Goal: Task Accomplishment & Management: Manage account settings

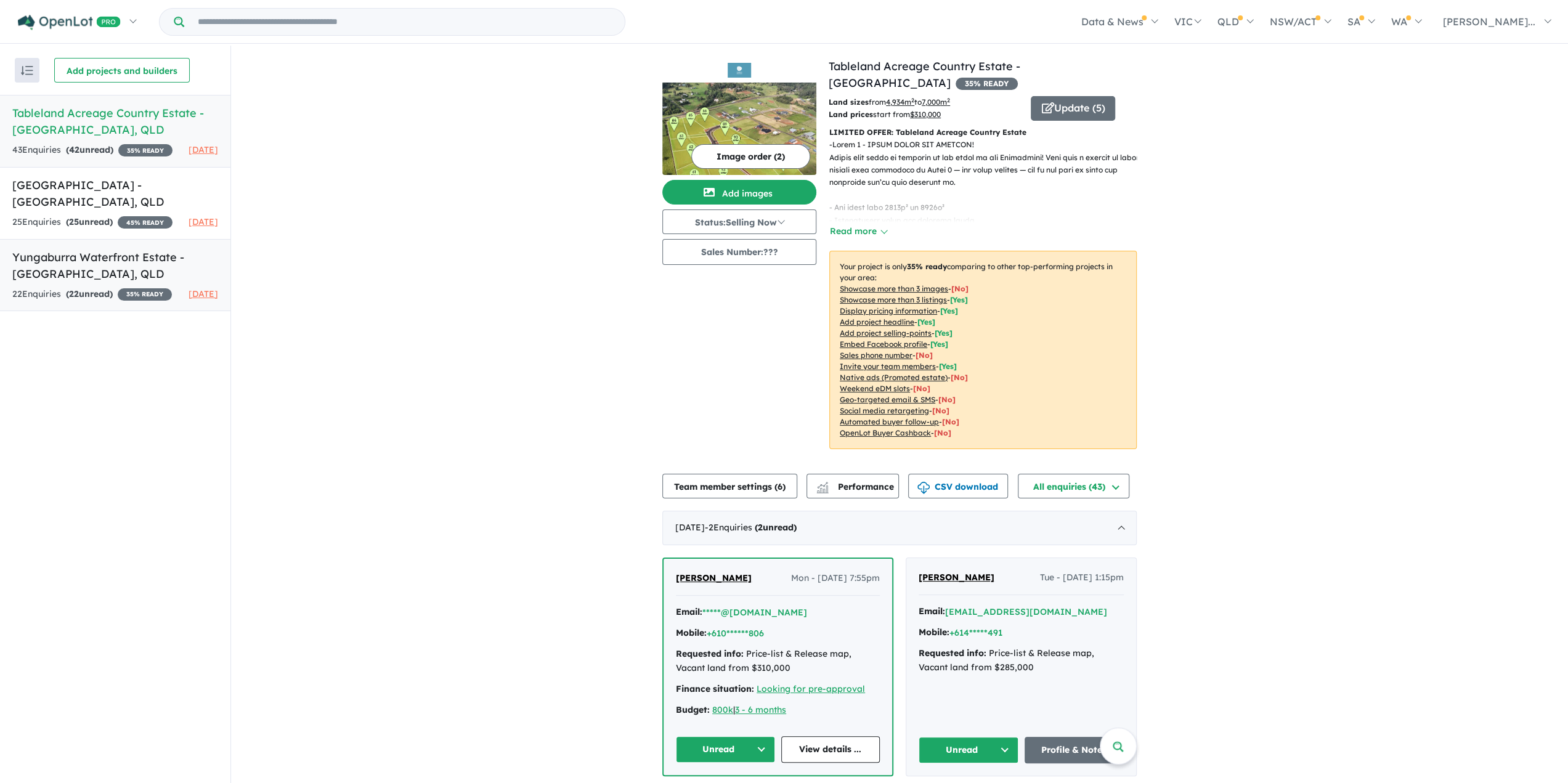
click at [21, 282] on h5 "Yungaburra Waterfront Estate - [GEOGRAPHIC_DATA] , [GEOGRAPHIC_DATA]" at bounding box center [115, 266] width 205 height 34
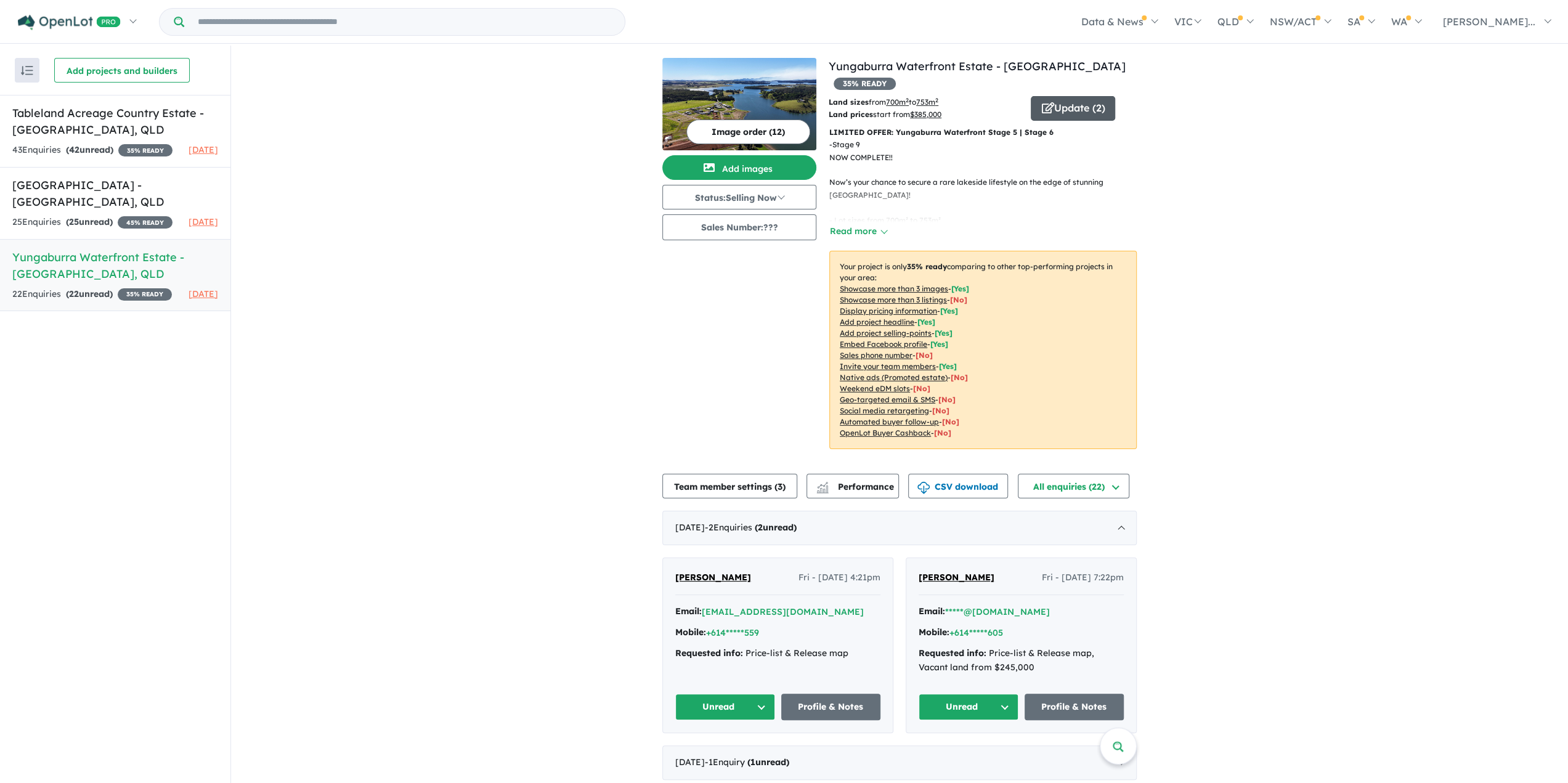
click at [1045, 103] on icon "button" at bounding box center [1047, 108] width 12 height 11
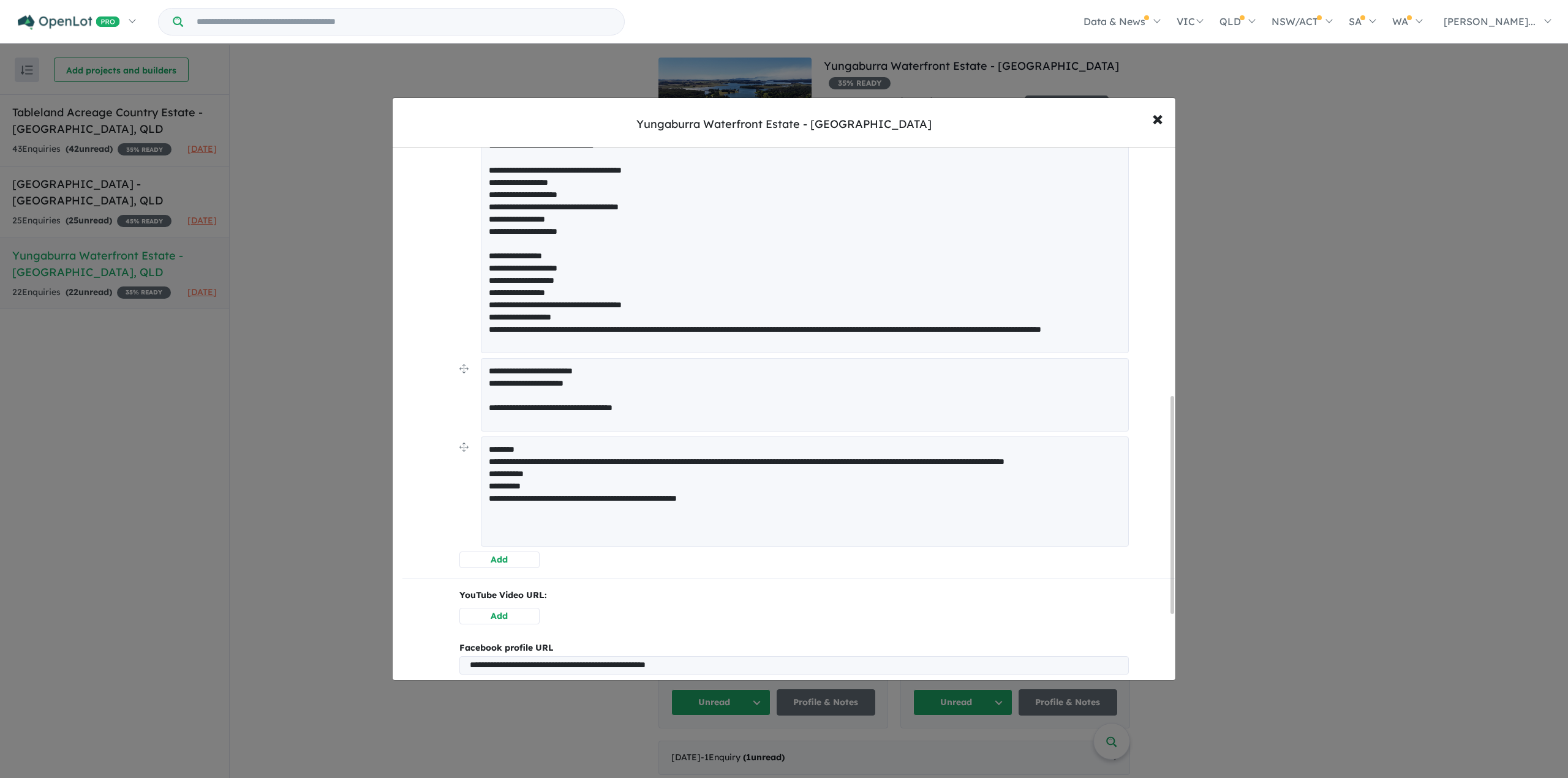
scroll to position [612, 0]
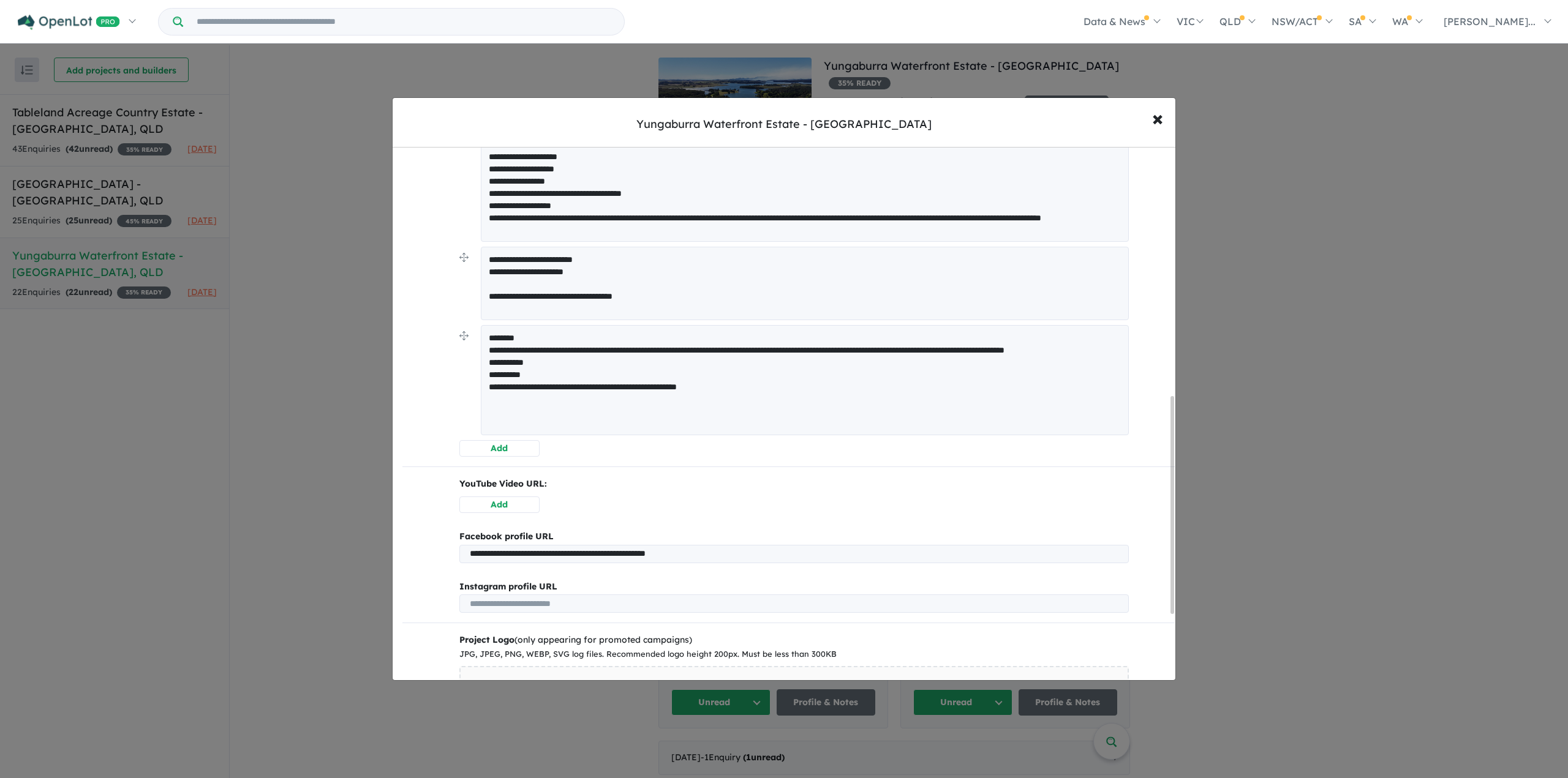
click at [618, 265] on textarea "**********" at bounding box center [804, 283] width 648 height 73
click at [517, 255] on textarea "**********" at bounding box center [804, 283] width 648 height 73
drag, startPoint x: 486, startPoint y: 257, endPoint x: 712, endPoint y: 319, distance: 234.4
click at [712, 319] on li "**********" at bounding box center [794, 286] width 670 height 79
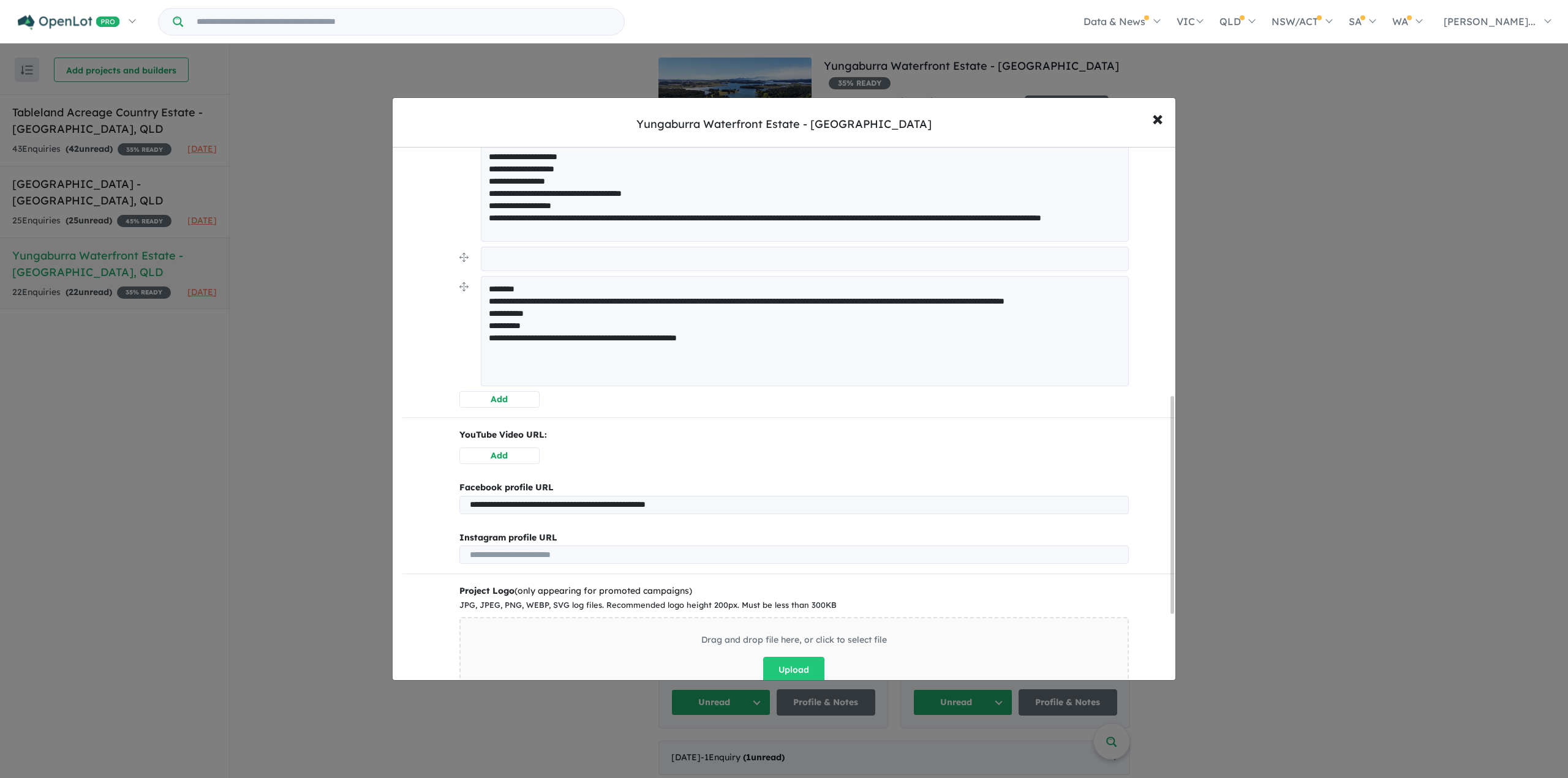
click at [410, 306] on div "**********" at bounding box center [789, 185] width 772 height 1208
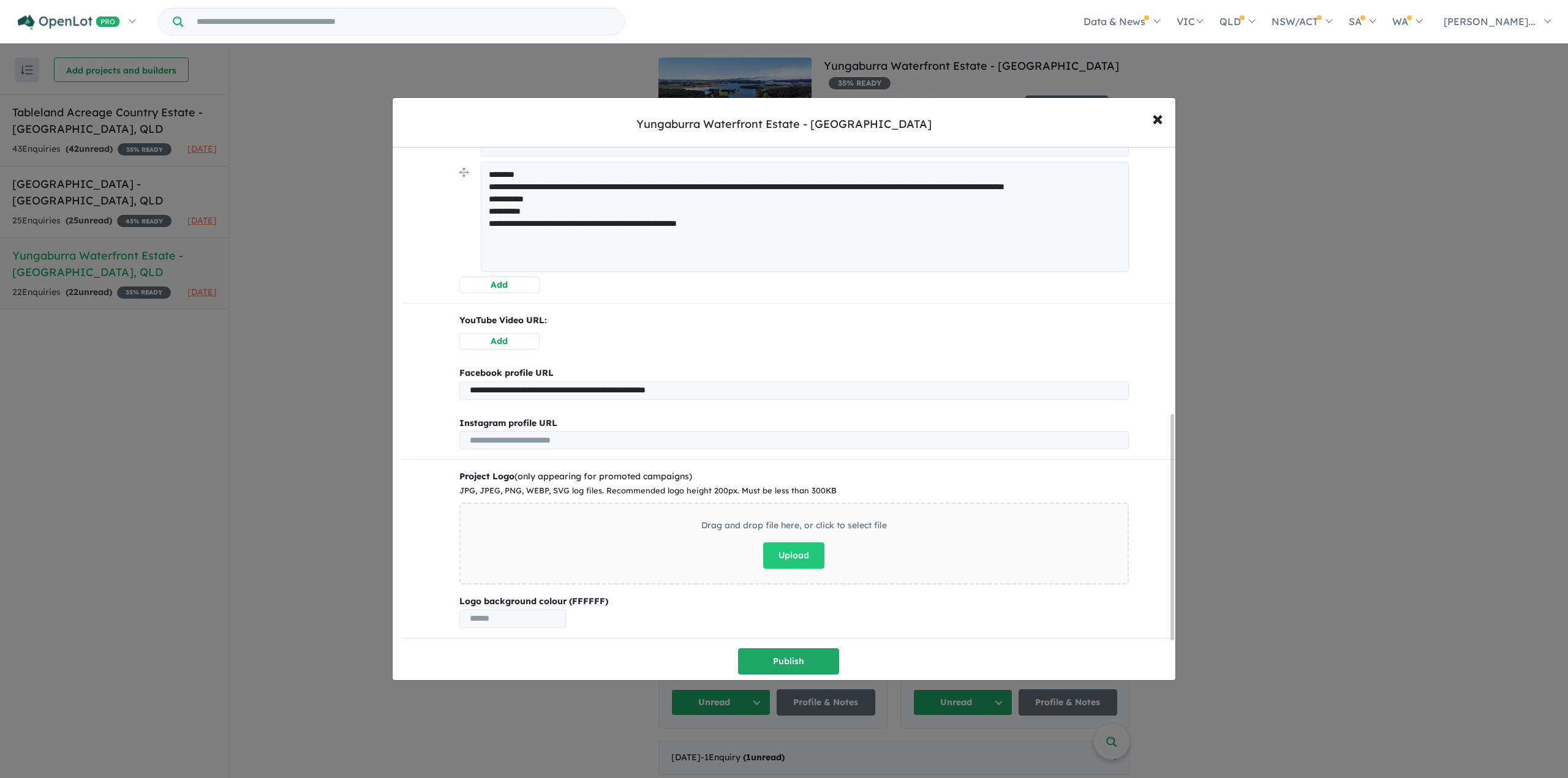
scroll to position [523, 0]
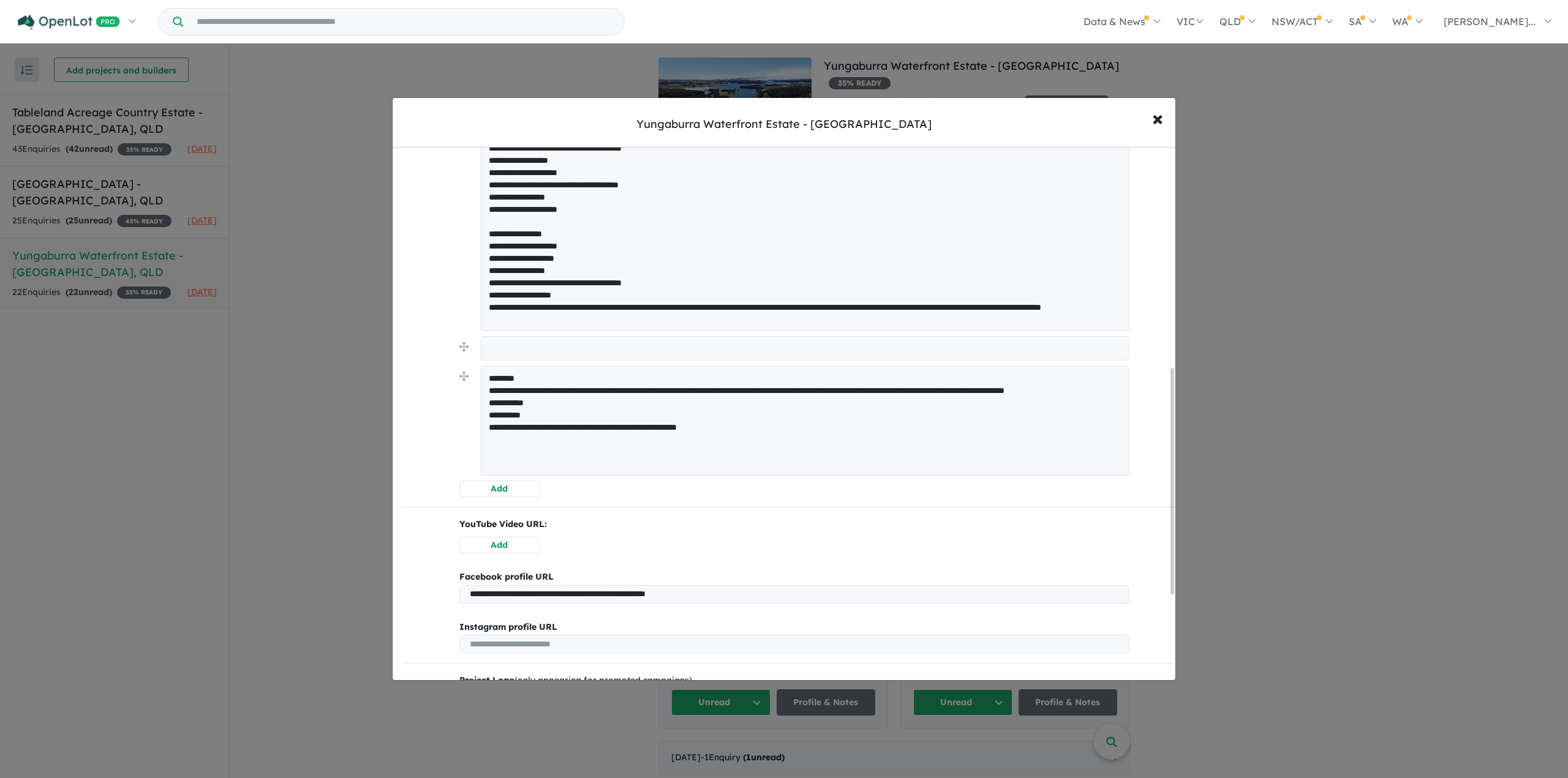
drag, startPoint x: 536, startPoint y: 423, endPoint x: 482, endPoint y: 412, distance: 55.1
click at [482, 412] on textarea "**********" at bounding box center [804, 420] width 648 height 110
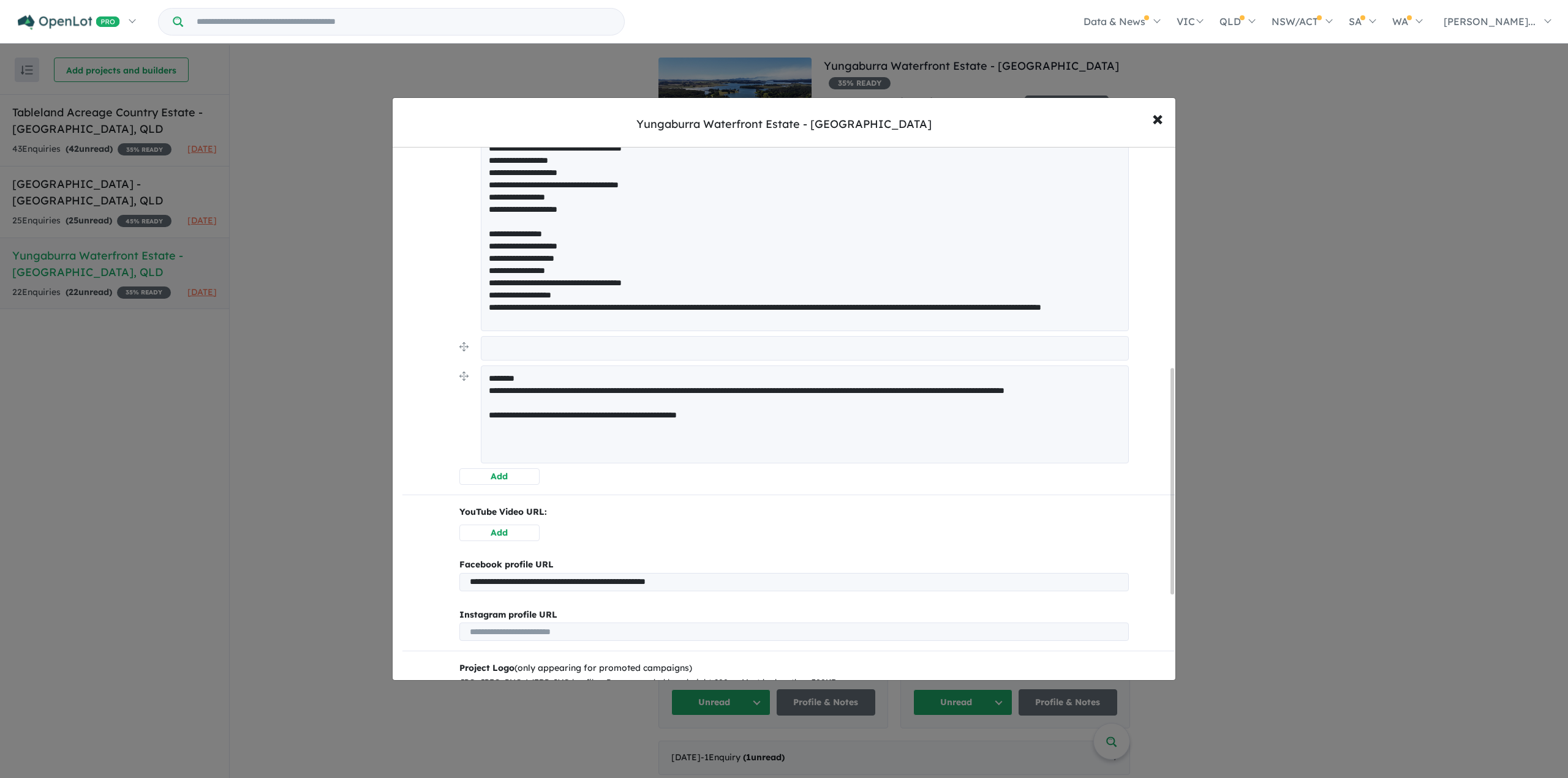
click at [551, 374] on textarea "**********" at bounding box center [804, 415] width 648 height 98
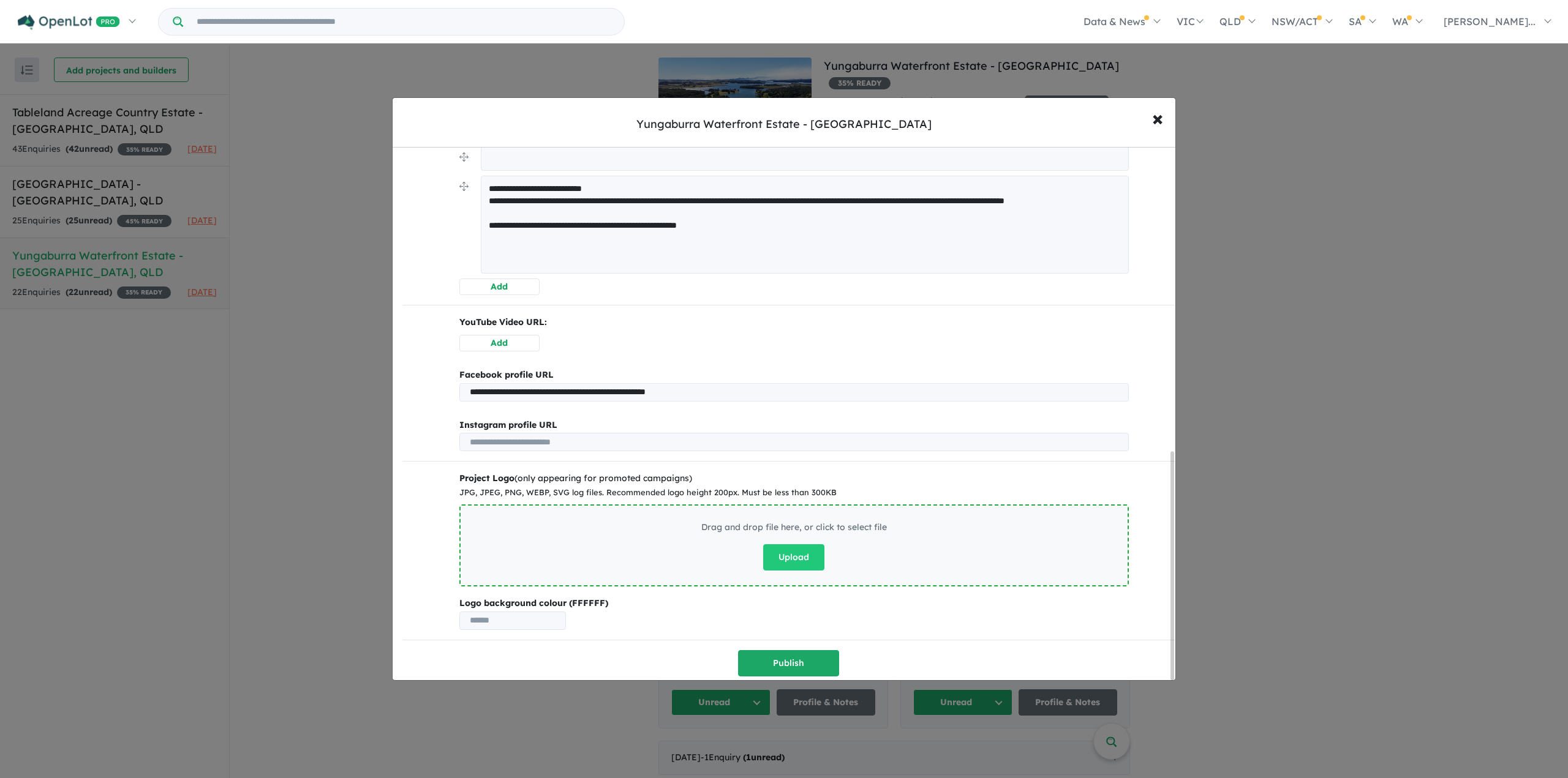
scroll to position [714, 0]
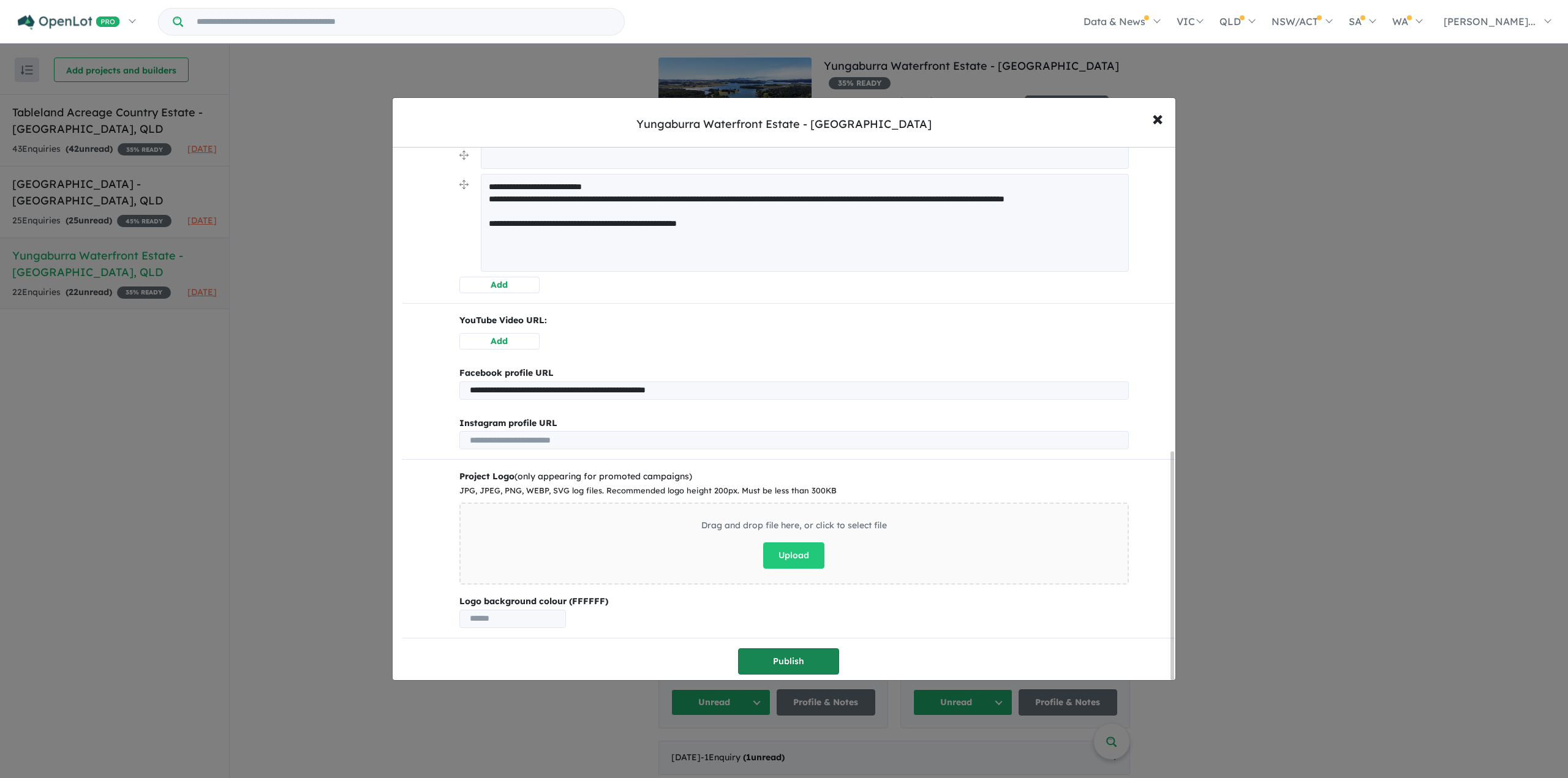
type textarea "**********"
click at [753, 649] on button "Publish" at bounding box center [789, 661] width 101 height 26
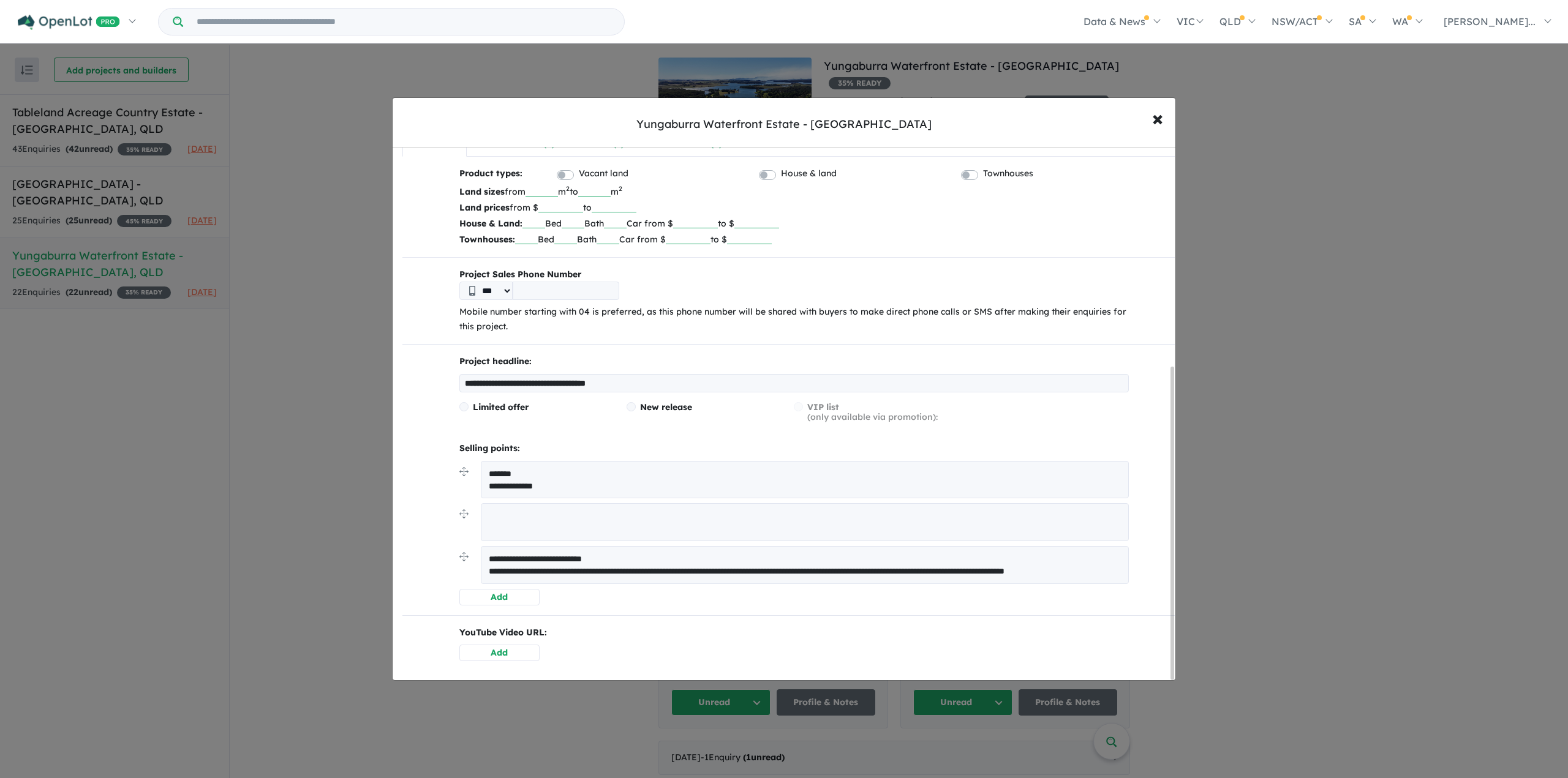
scroll to position [0, 0]
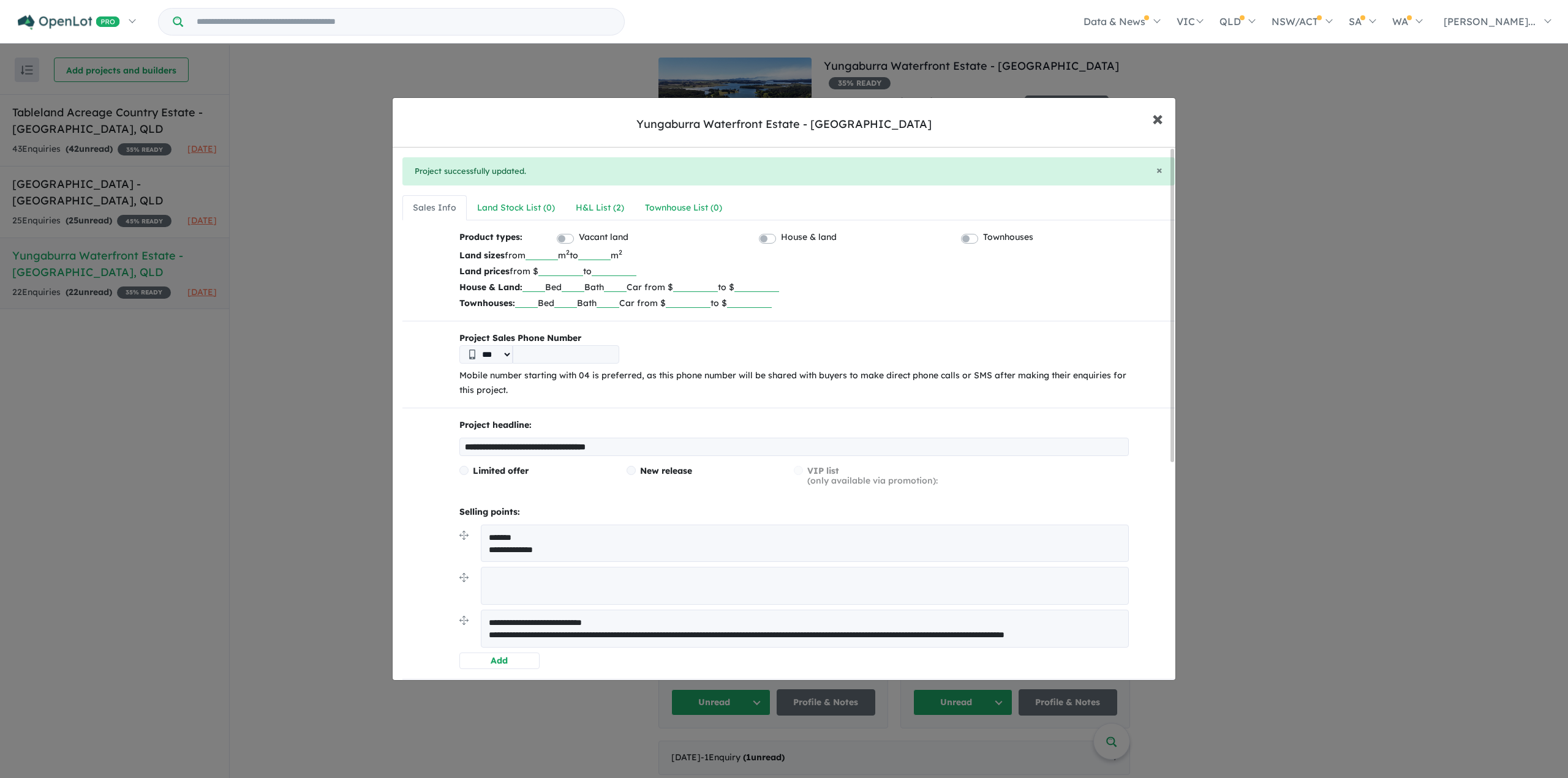
click at [1162, 117] on span "×" at bounding box center [1158, 118] width 11 height 26
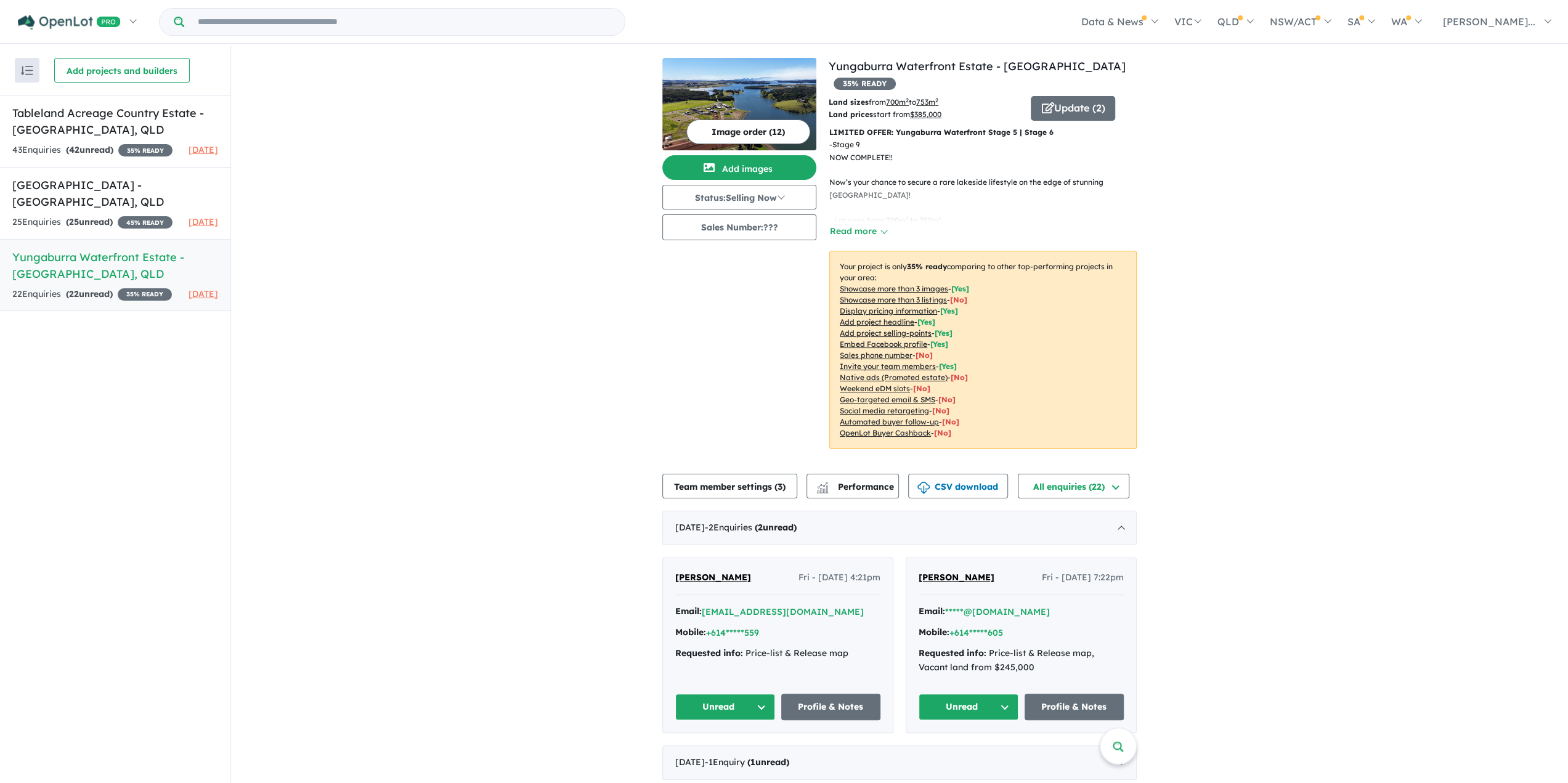
click at [786, 135] on button "Image order ( 12 )" at bounding box center [748, 132] width 124 height 24
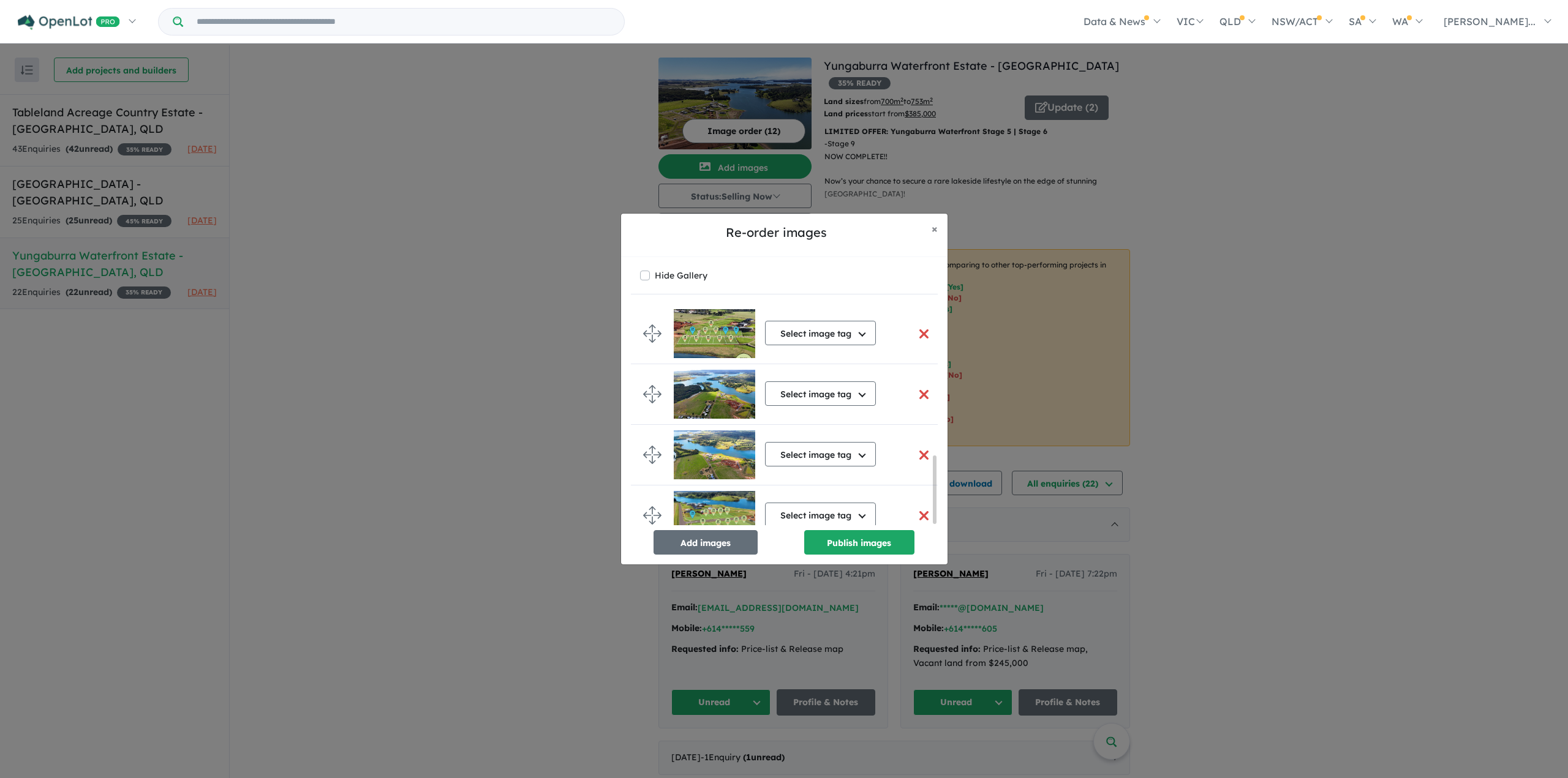
scroll to position [498, 0]
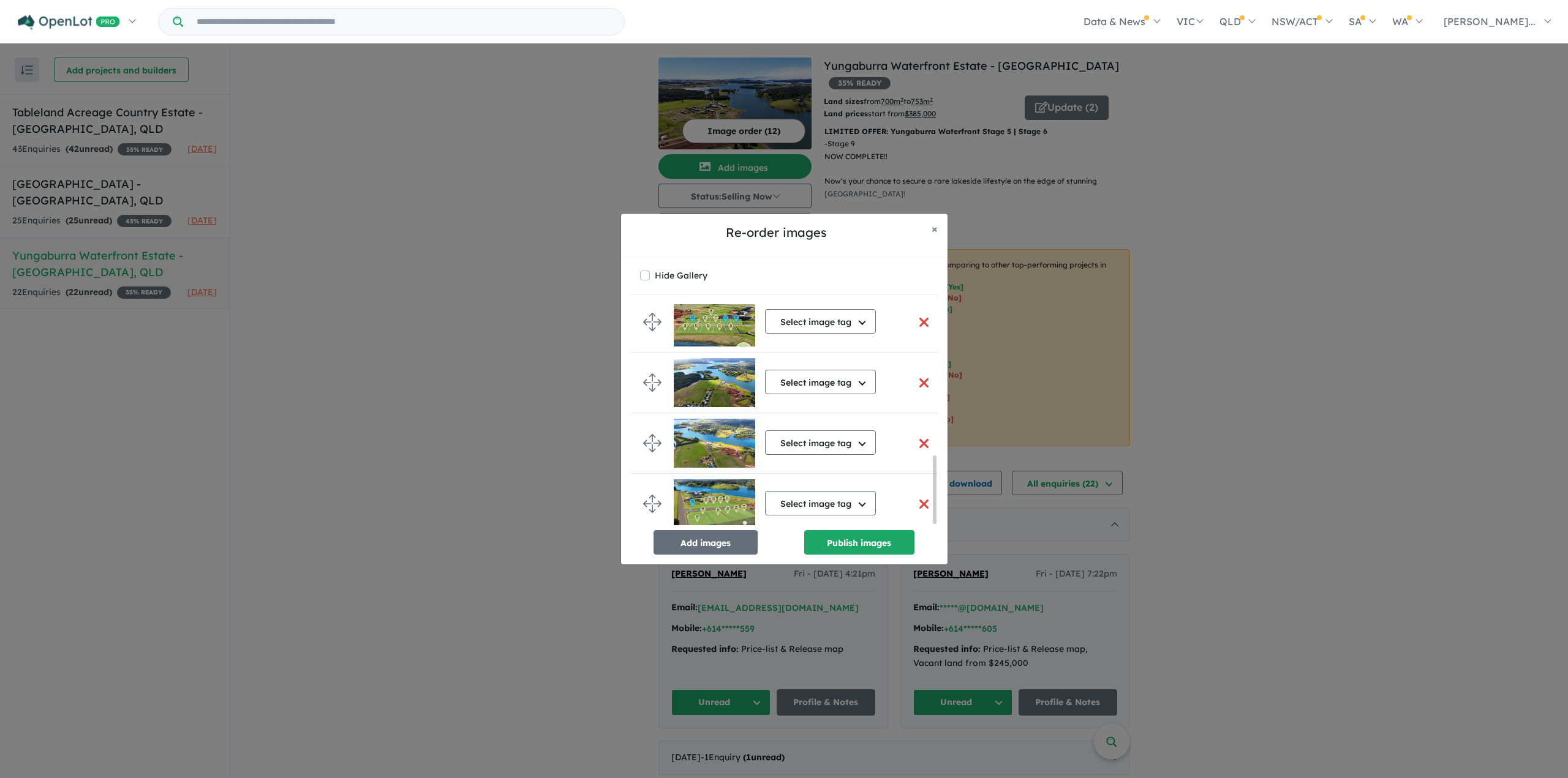
click at [918, 315] on button "button" at bounding box center [924, 322] width 26 height 26
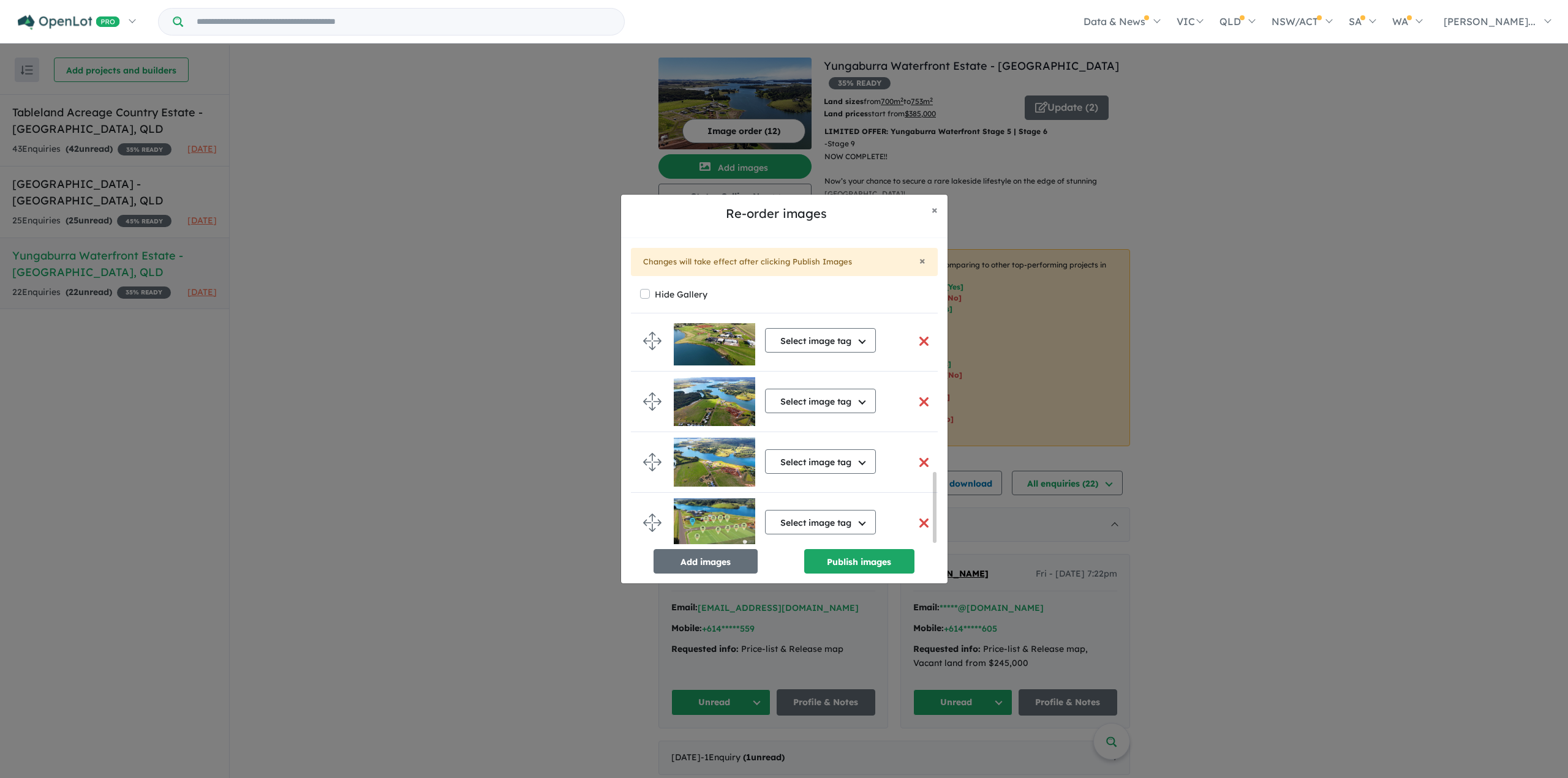
scroll to position [471, 0]
click at [917, 519] on button "button" at bounding box center [924, 523] width 26 height 26
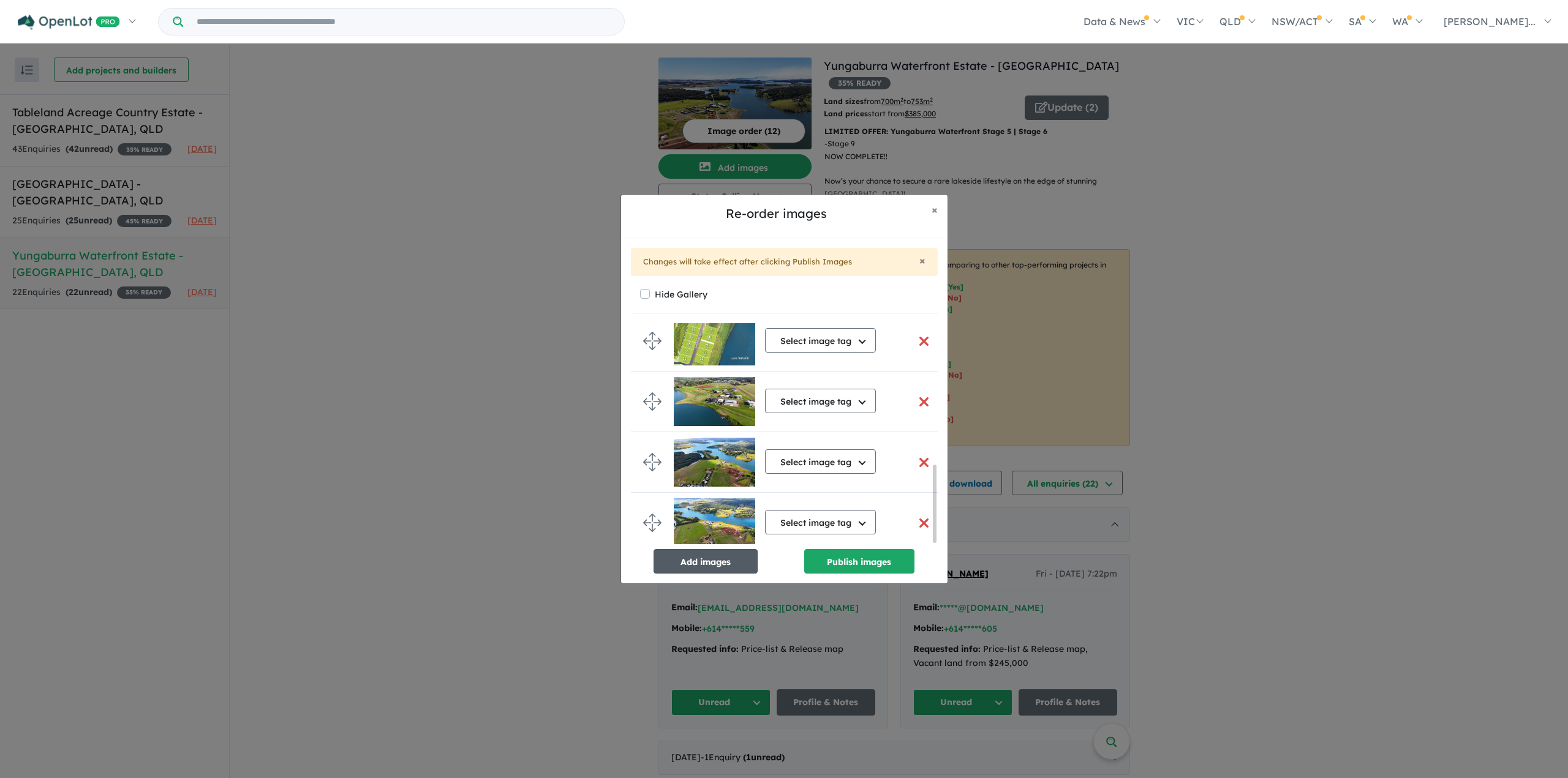
click at [712, 565] on button "Add images" at bounding box center [705, 561] width 104 height 24
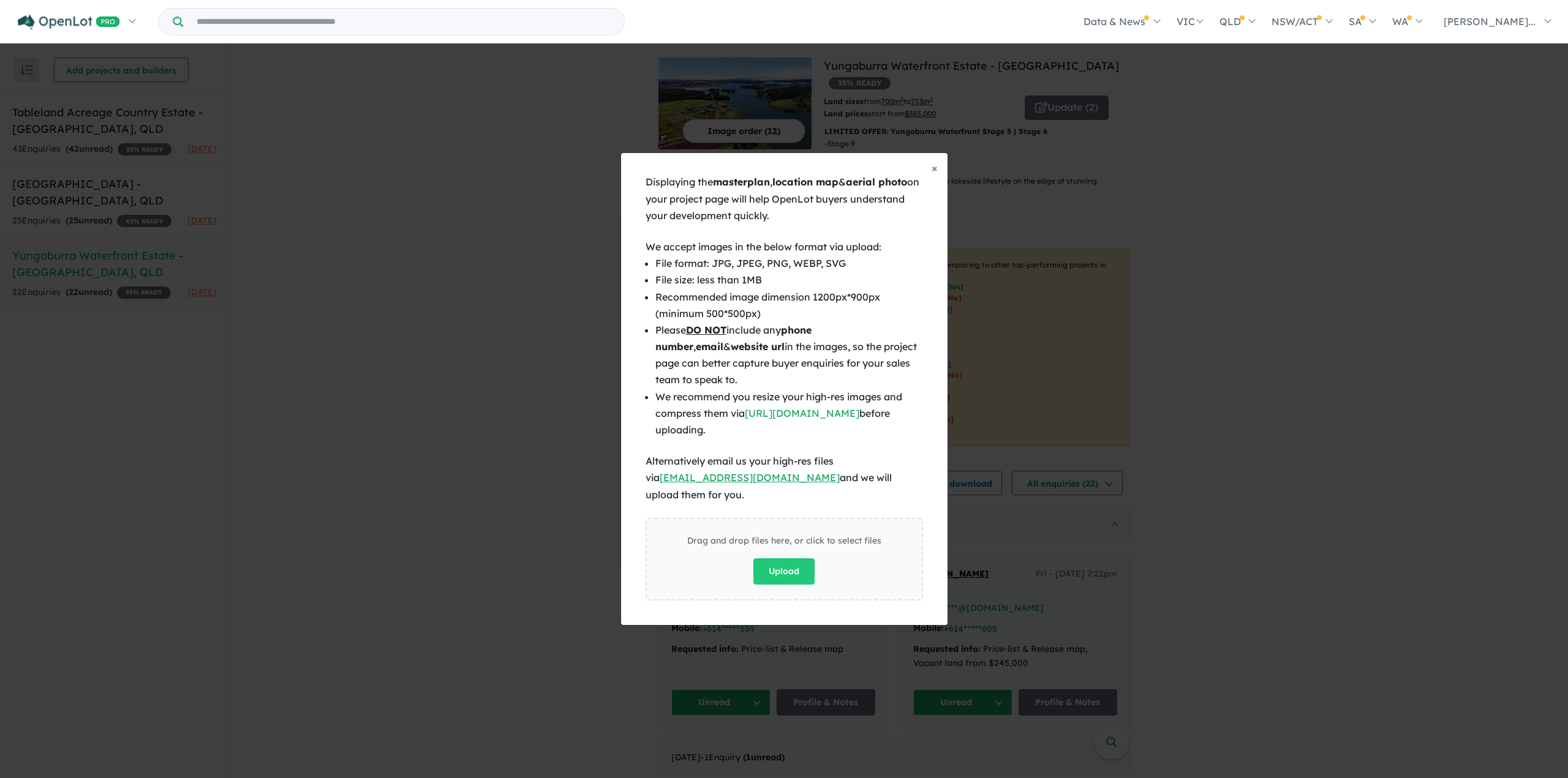
scroll to position [404, 0]
click at [792, 563] on button "Upload" at bounding box center [784, 571] width 61 height 26
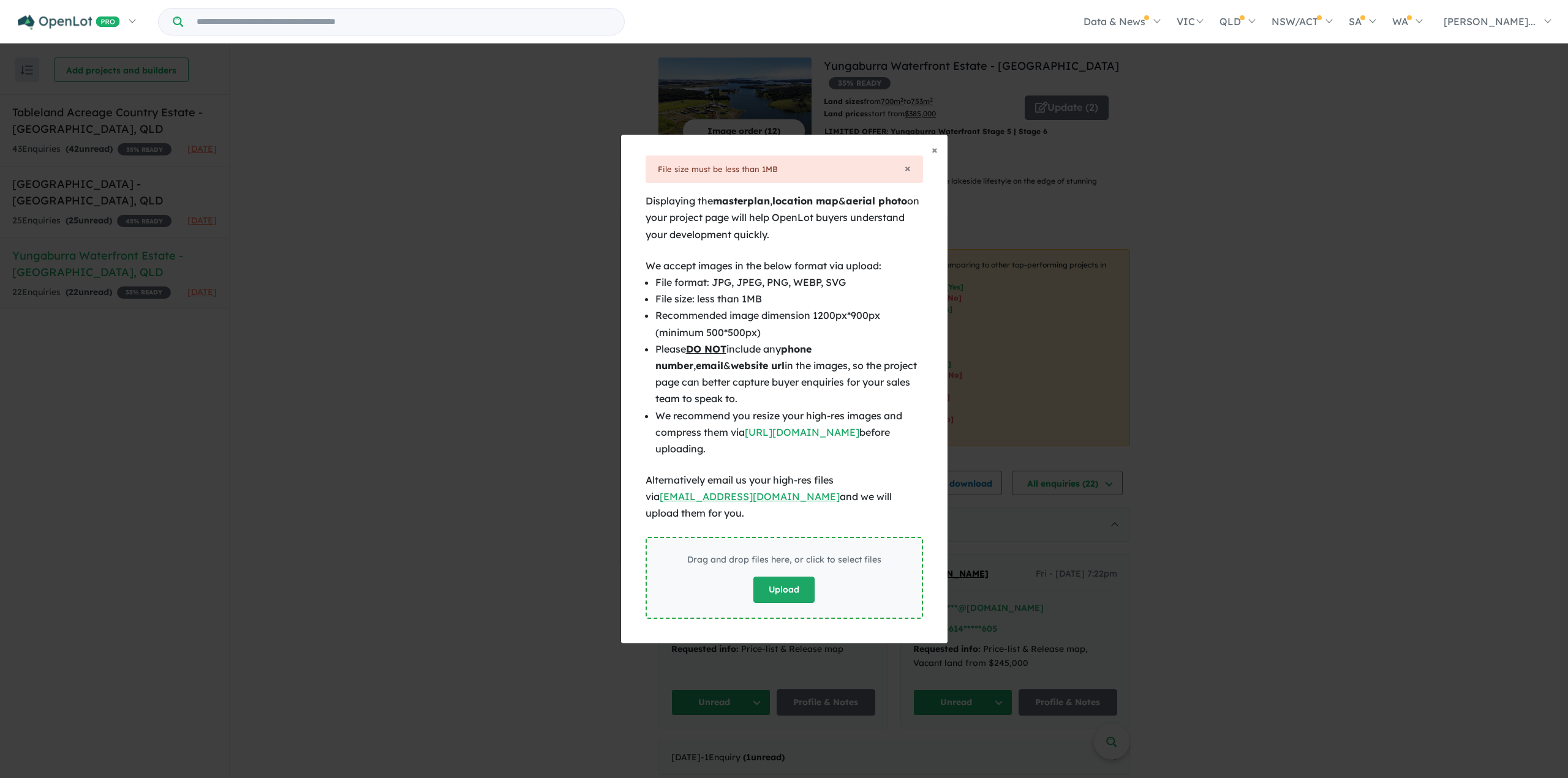
click at [771, 584] on button "Upload" at bounding box center [784, 590] width 61 height 26
click at [774, 579] on button "Upload" at bounding box center [784, 590] width 61 height 26
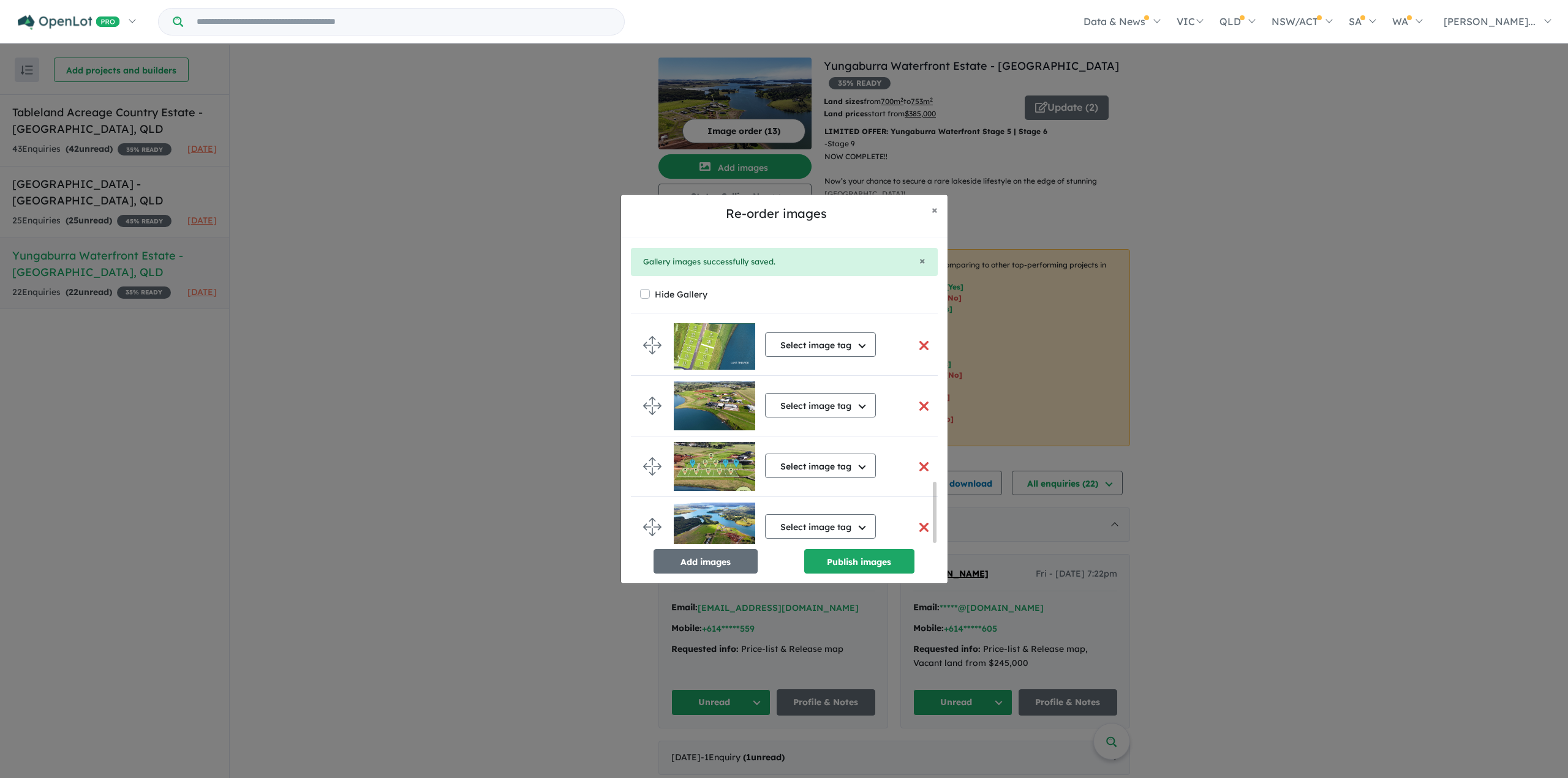
scroll to position [588, 0]
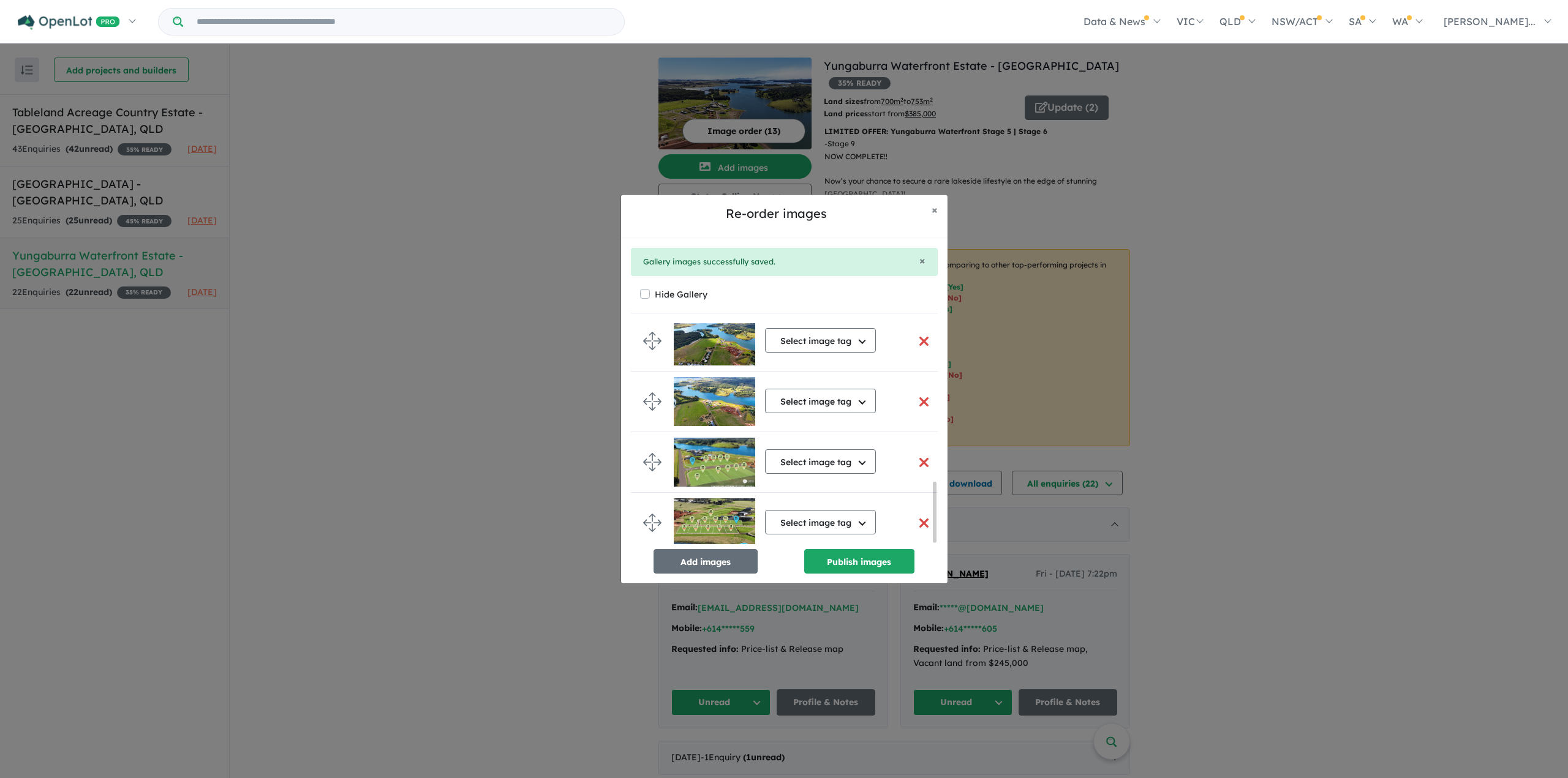
click at [919, 455] on button "button" at bounding box center [924, 463] width 26 height 26
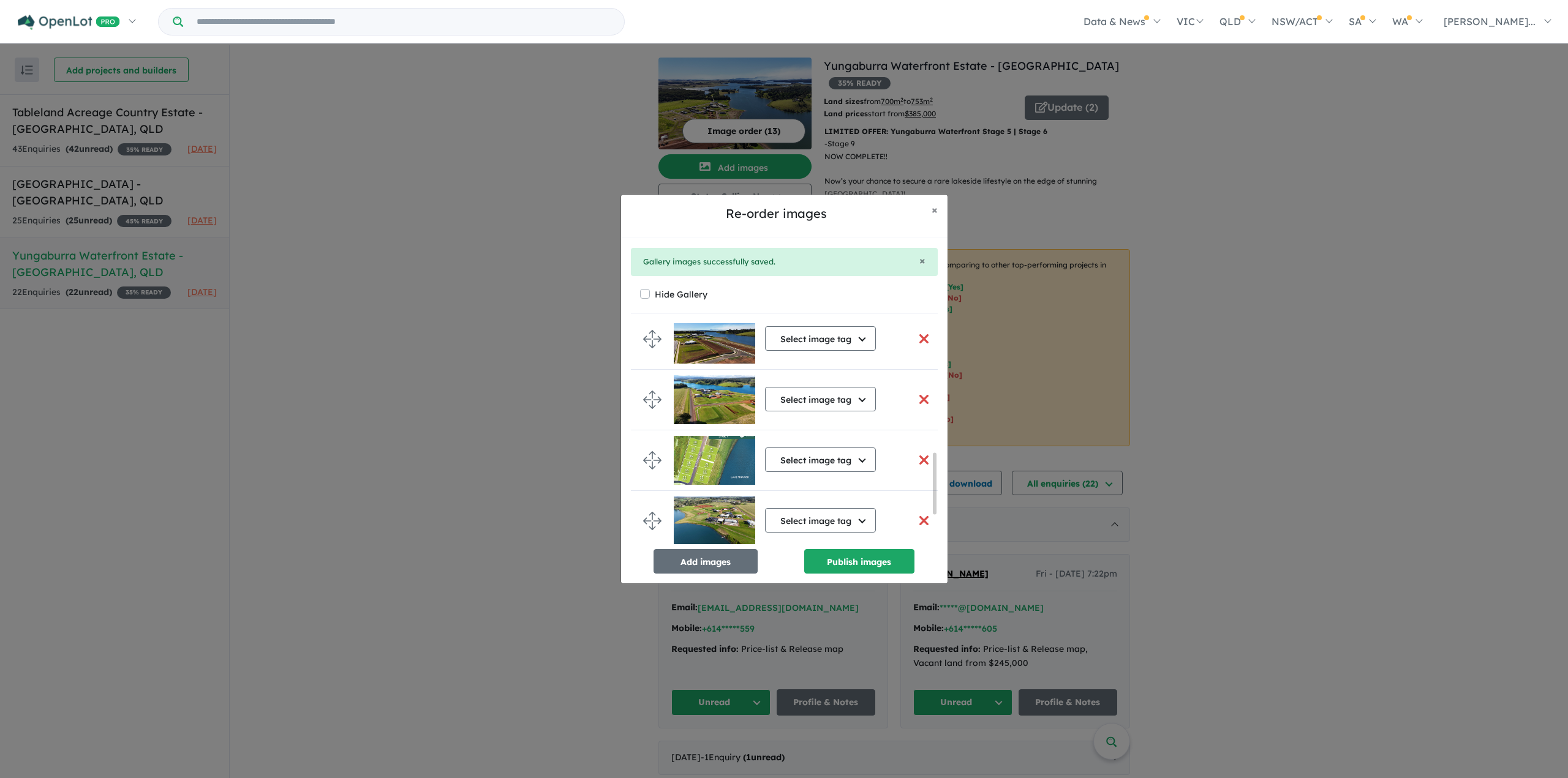
scroll to position [480, 0]
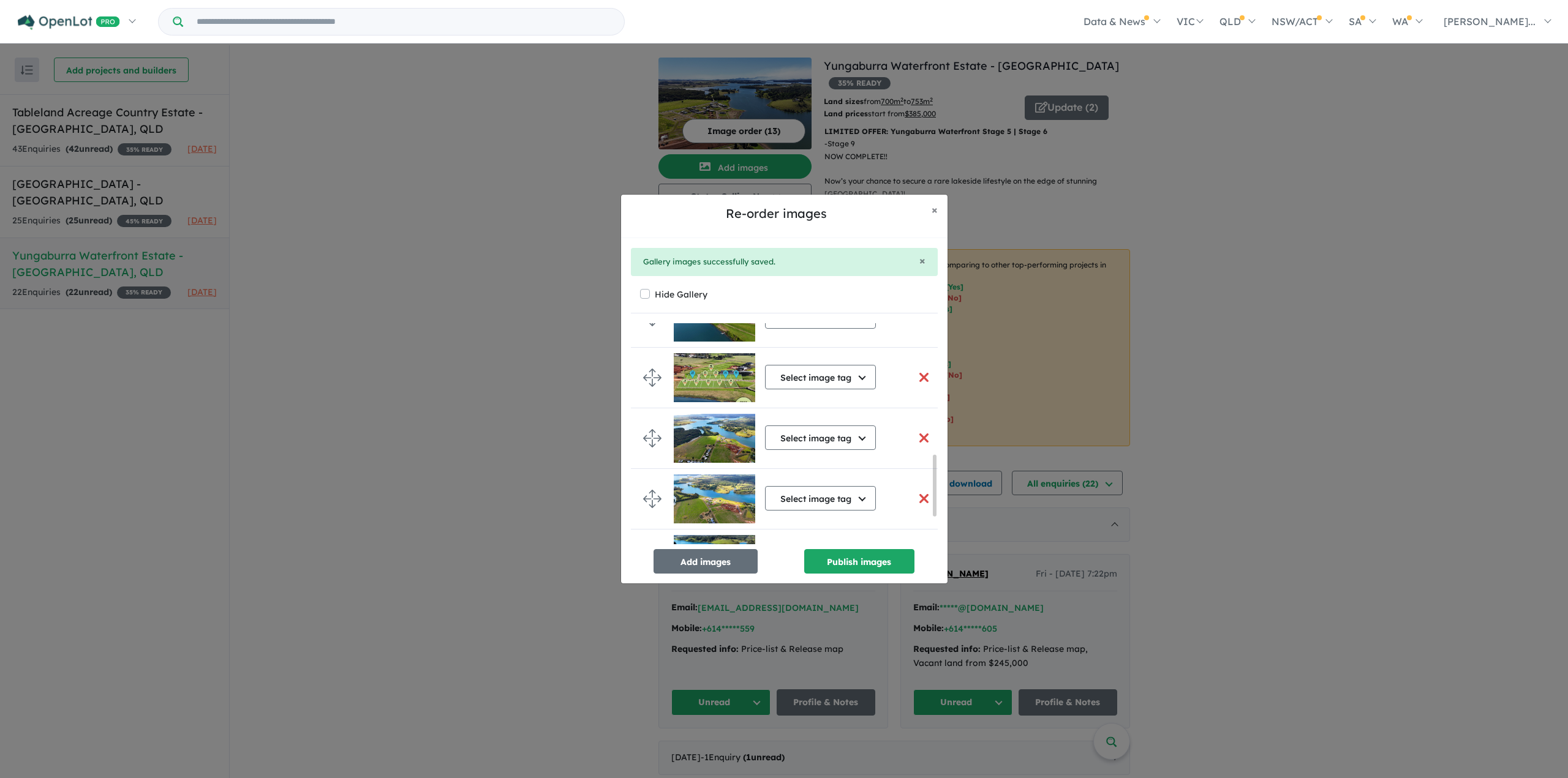
click at [919, 370] on button "button" at bounding box center [924, 377] width 26 height 26
click at [839, 560] on button "Publish images" at bounding box center [859, 561] width 110 height 24
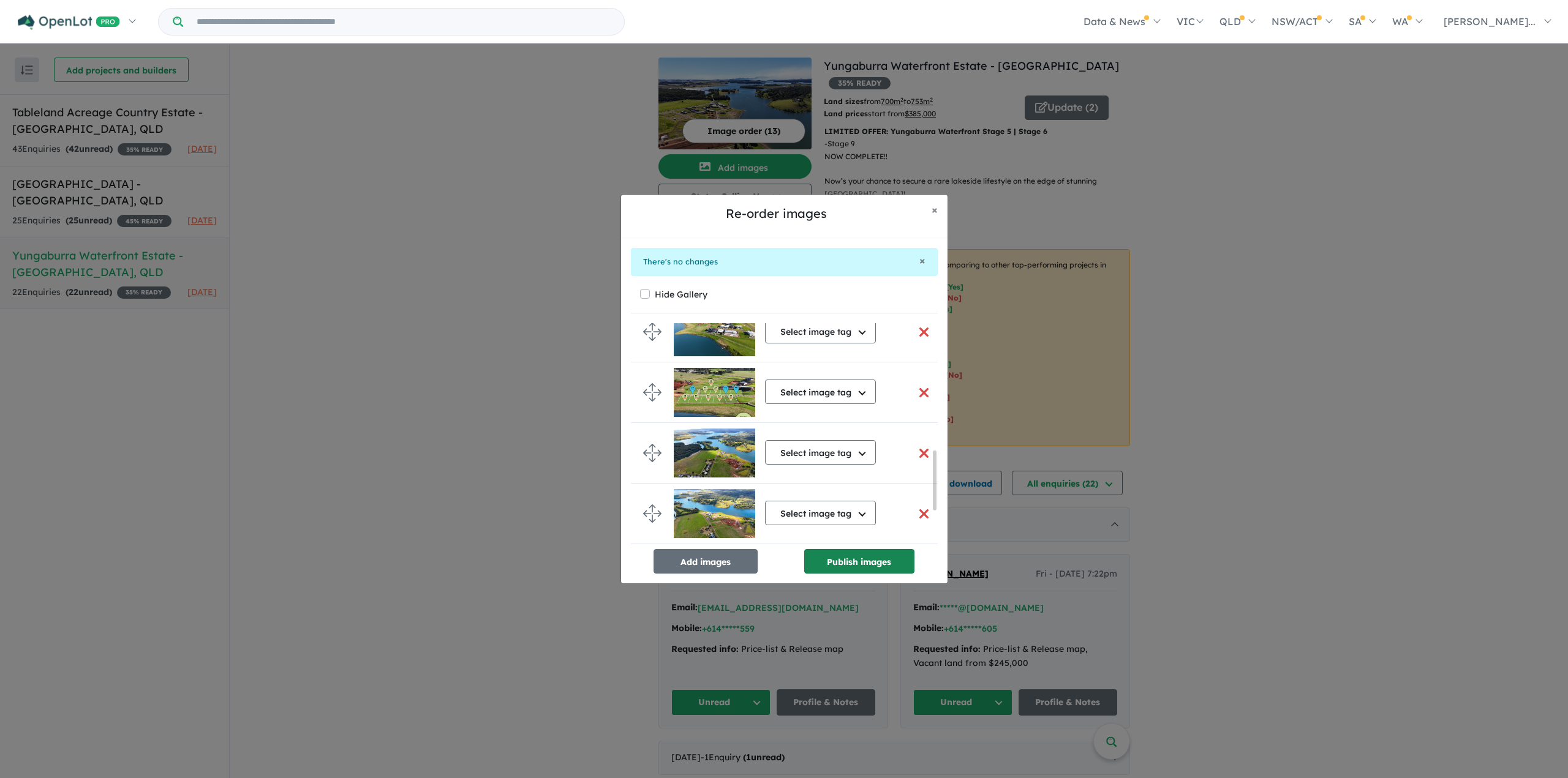
scroll to position [478, 0]
click at [839, 560] on button "Publish images" at bounding box center [859, 561] width 110 height 24
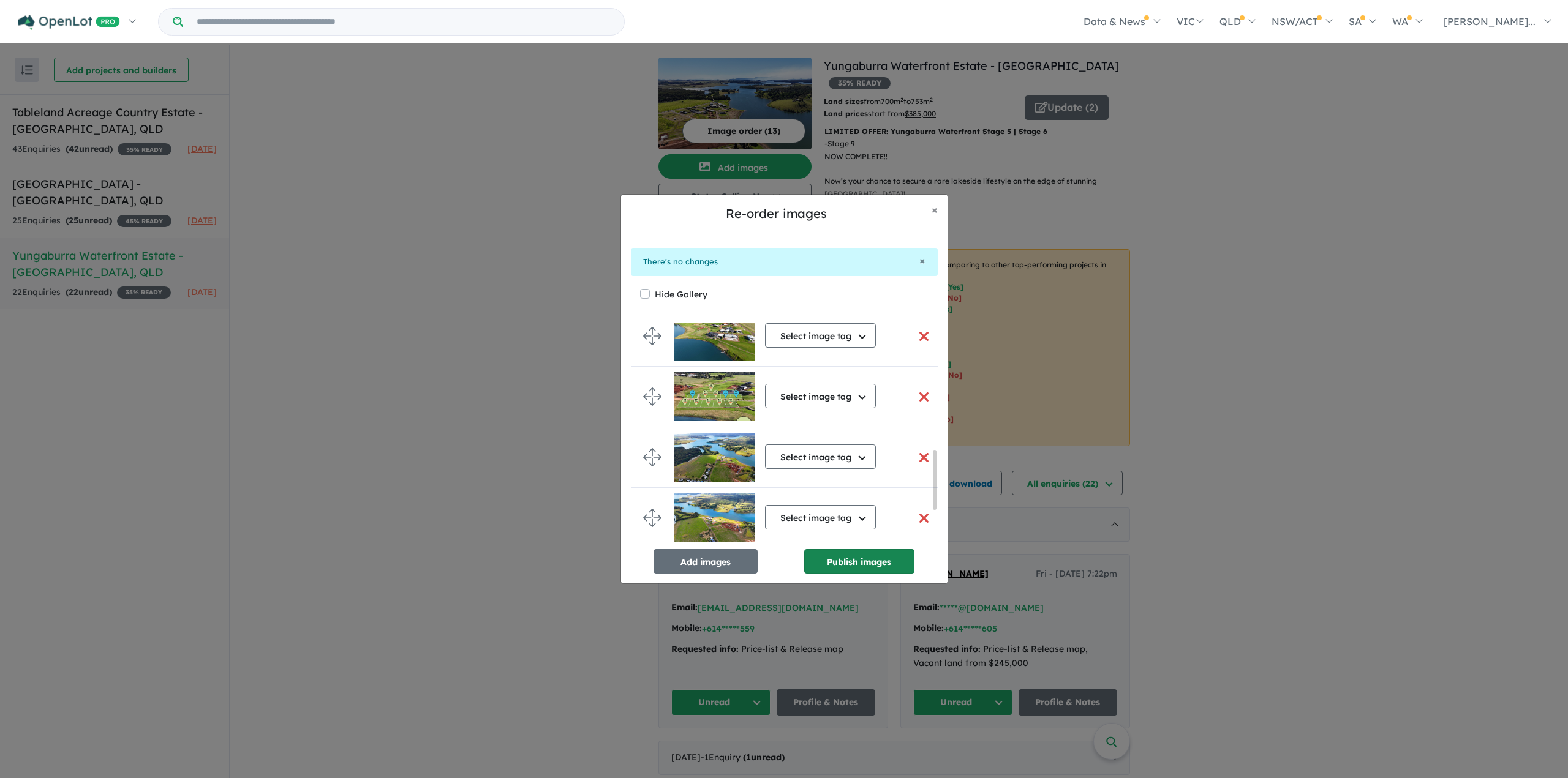
click at [839, 560] on button "Publish images" at bounding box center [859, 561] width 110 height 24
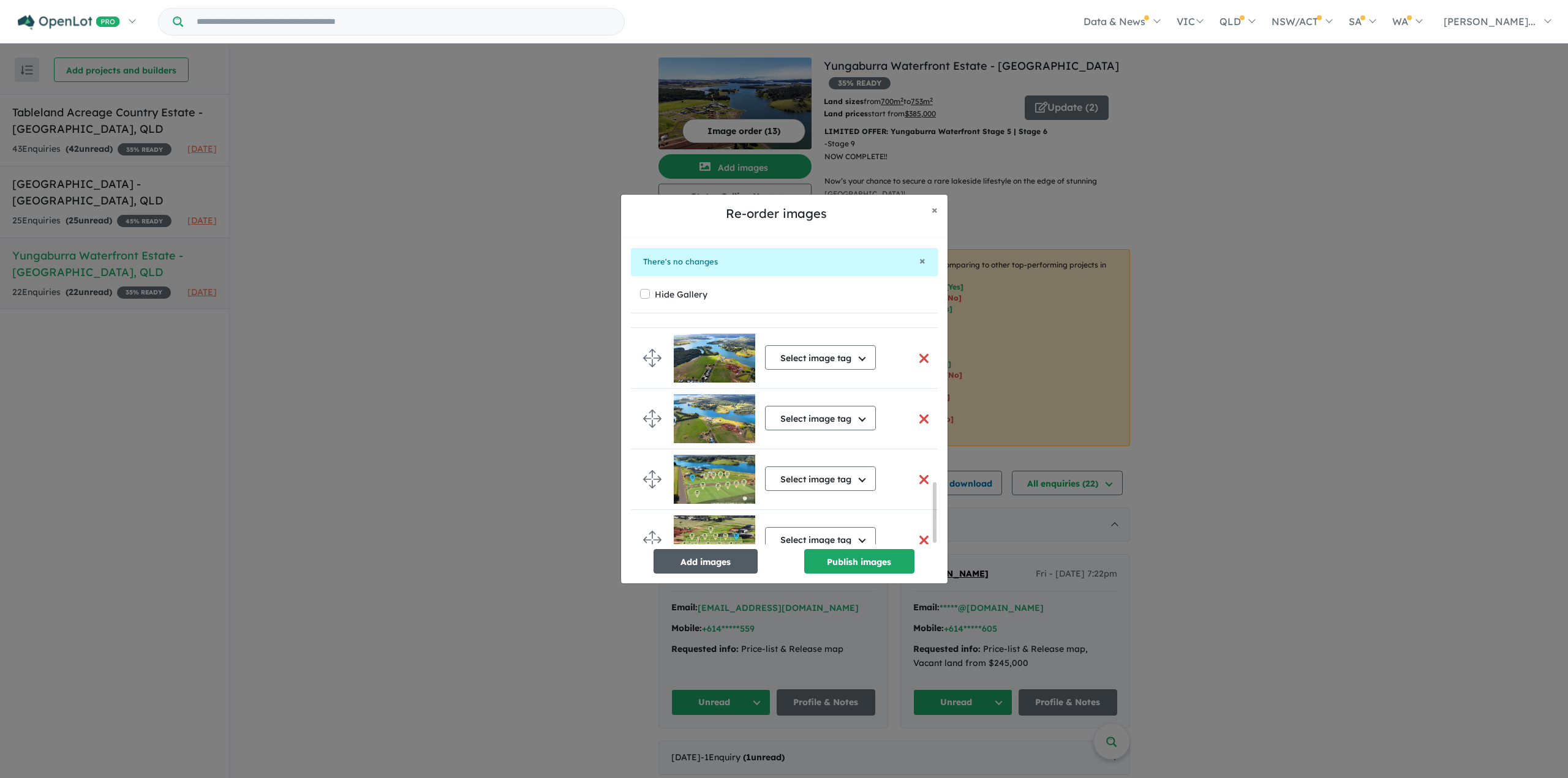
scroll to position [593, 0]
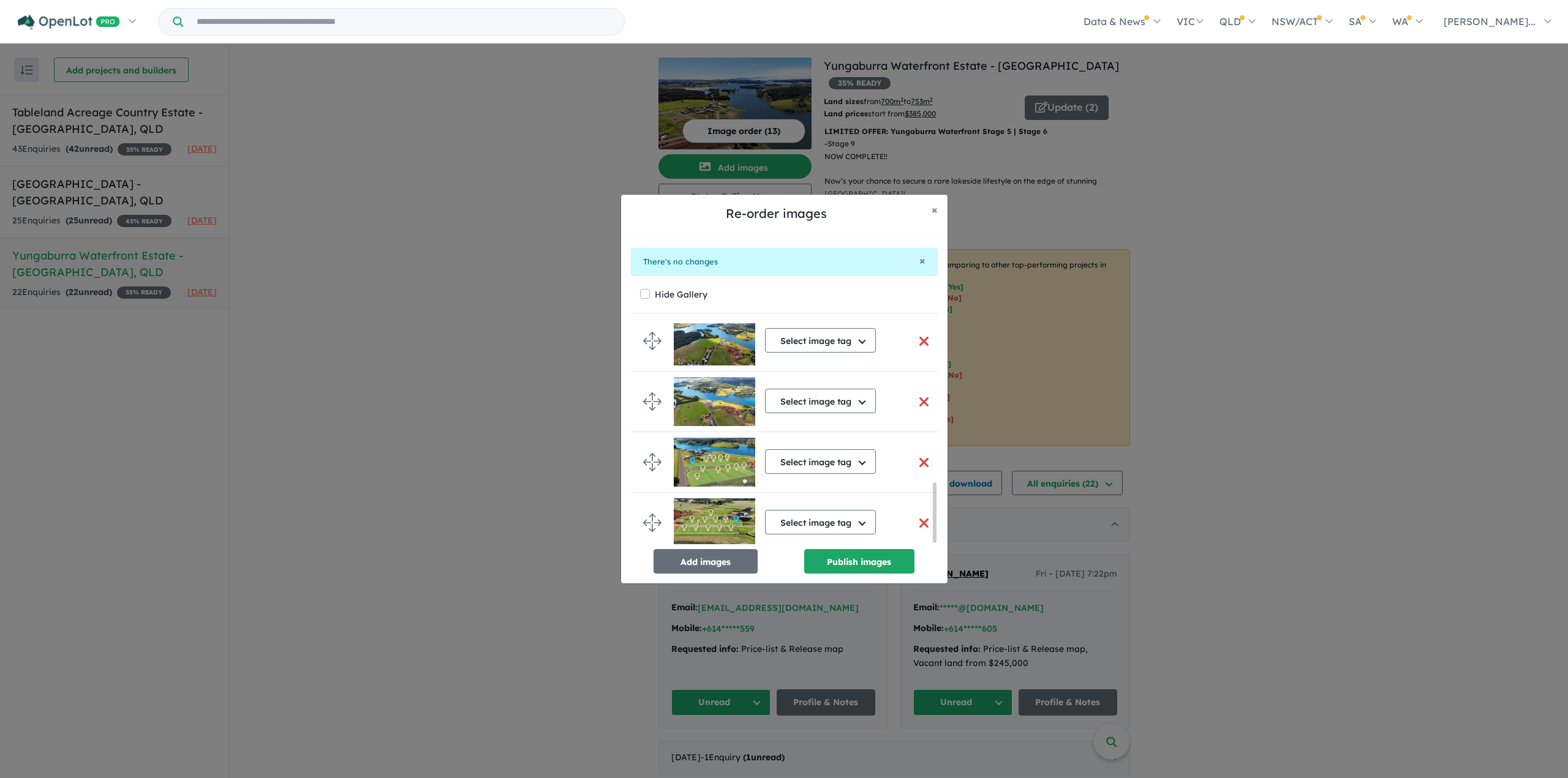
click at [918, 453] on button "button" at bounding box center [924, 463] width 26 height 26
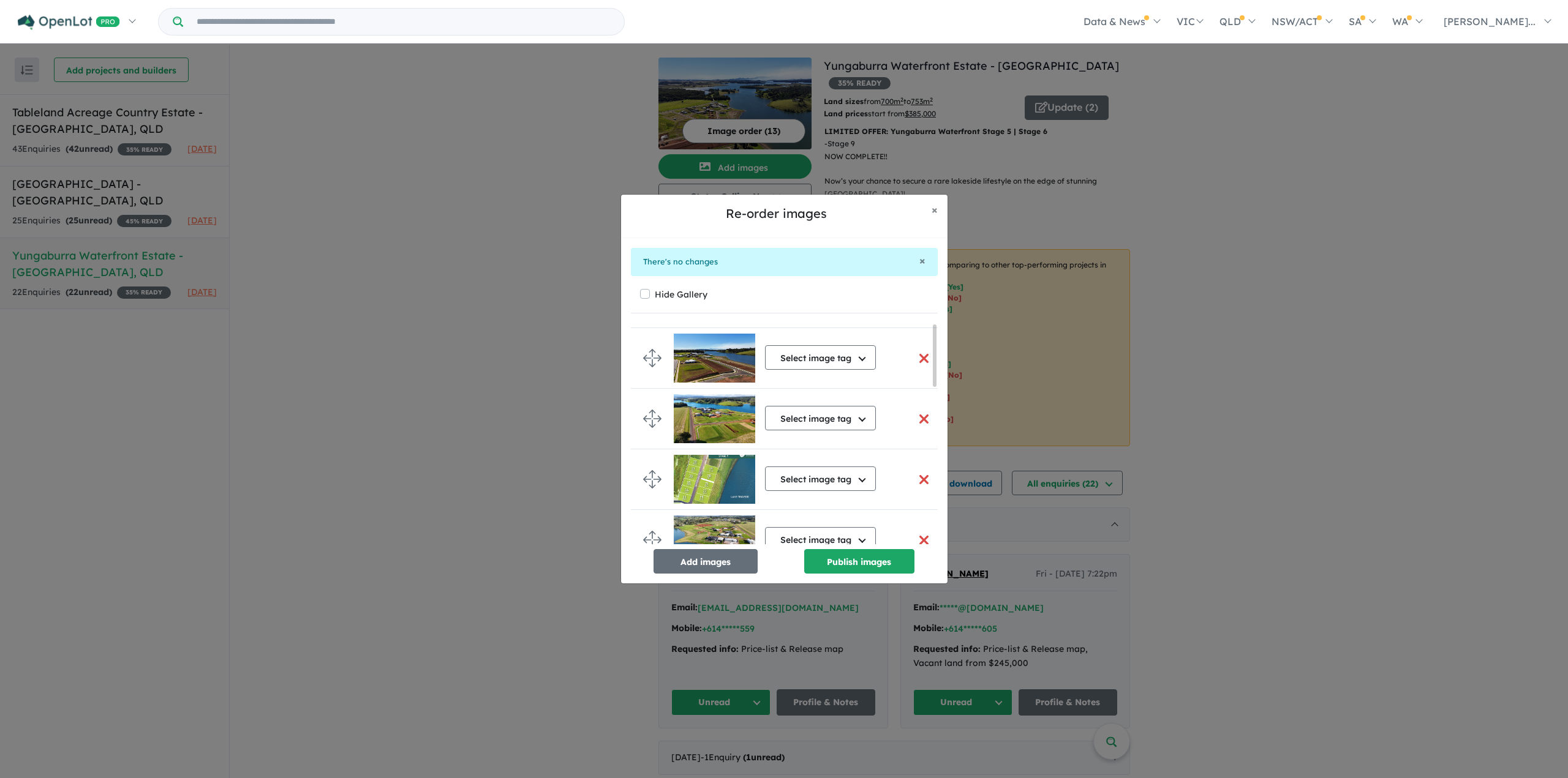
scroll to position [0, 0]
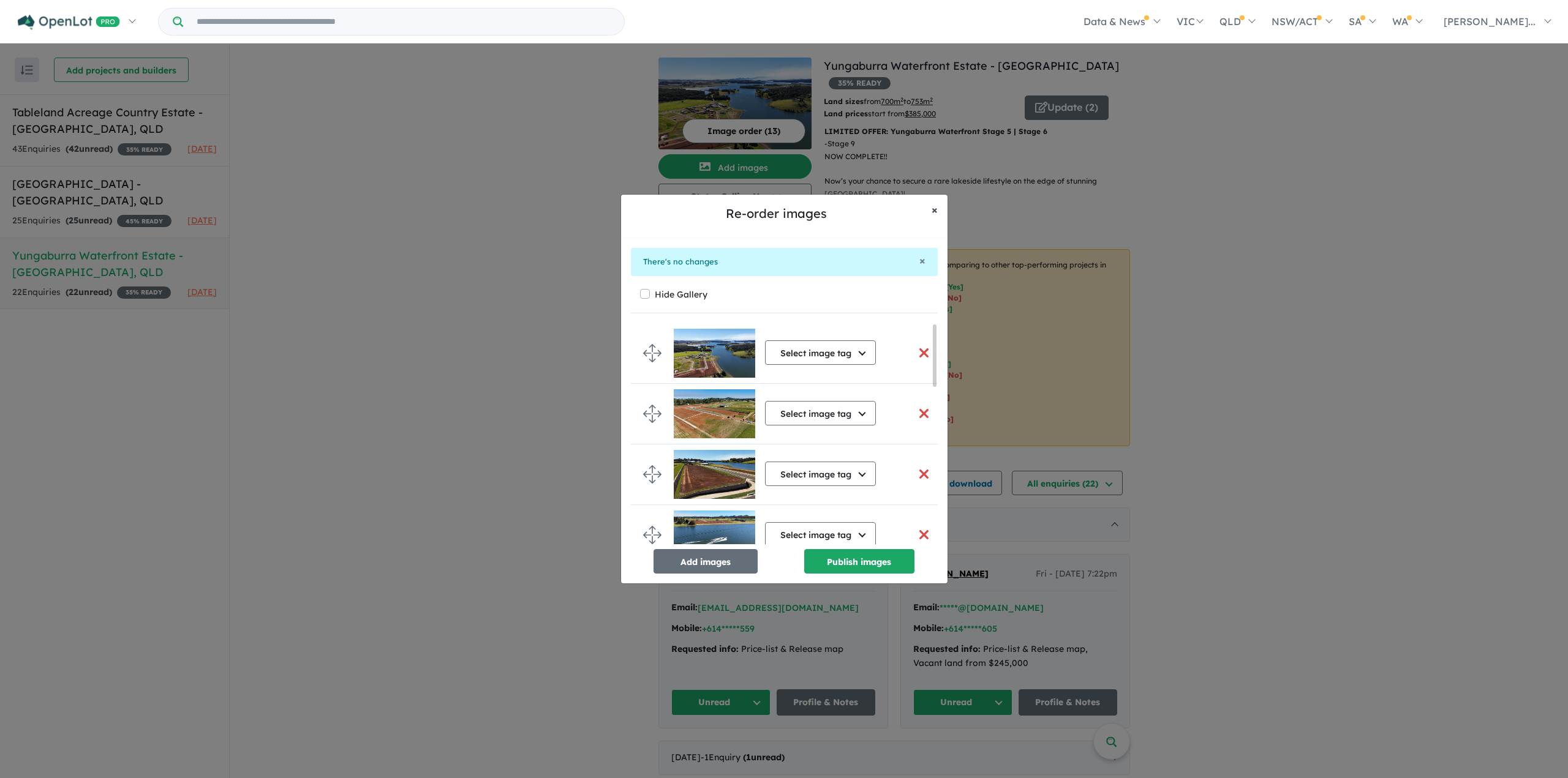
click at [937, 215] on span "×" at bounding box center [934, 210] width 6 height 14
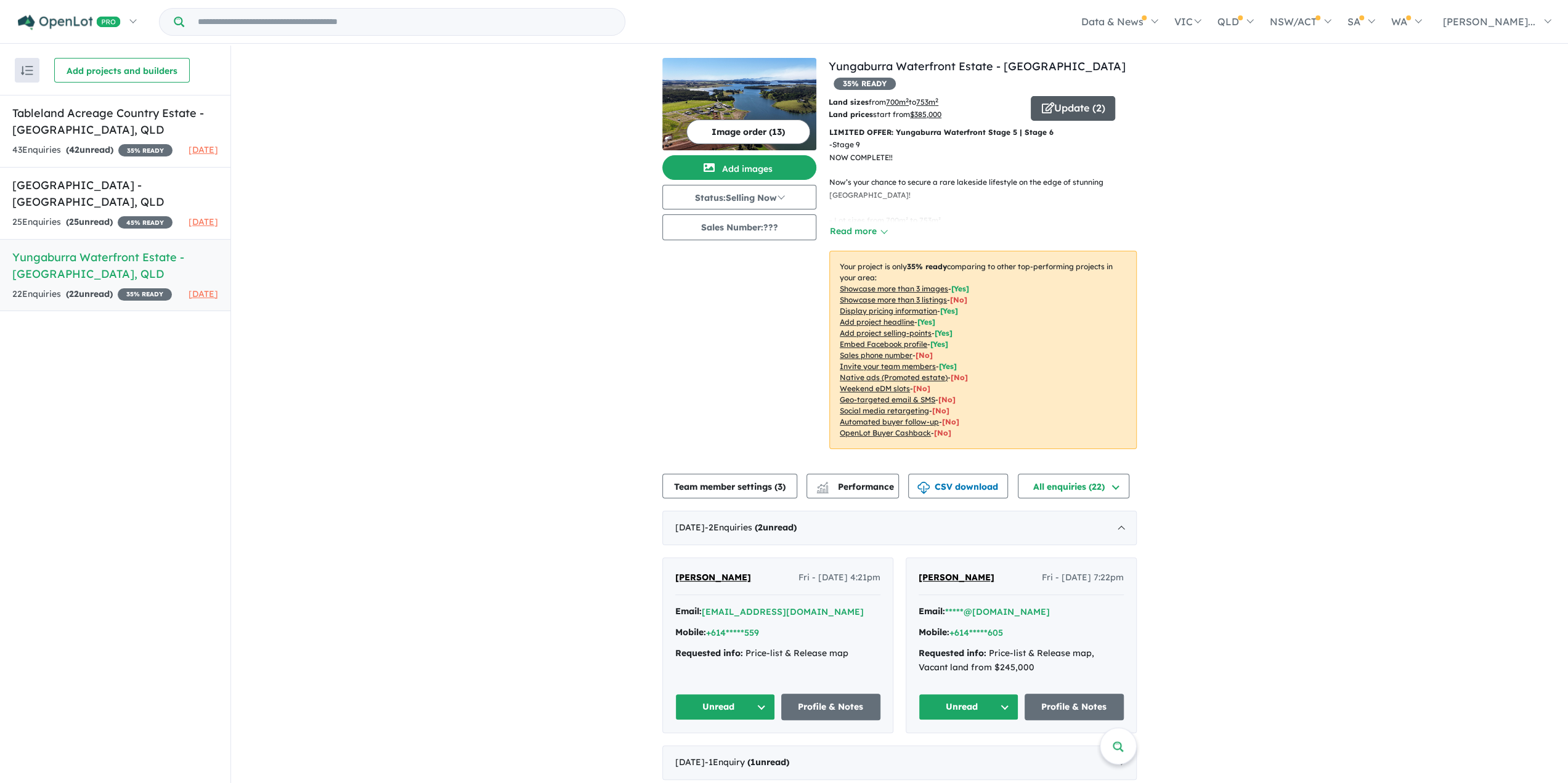
click at [1053, 96] on button "Update ( 2 )" at bounding box center [1072, 108] width 84 height 24
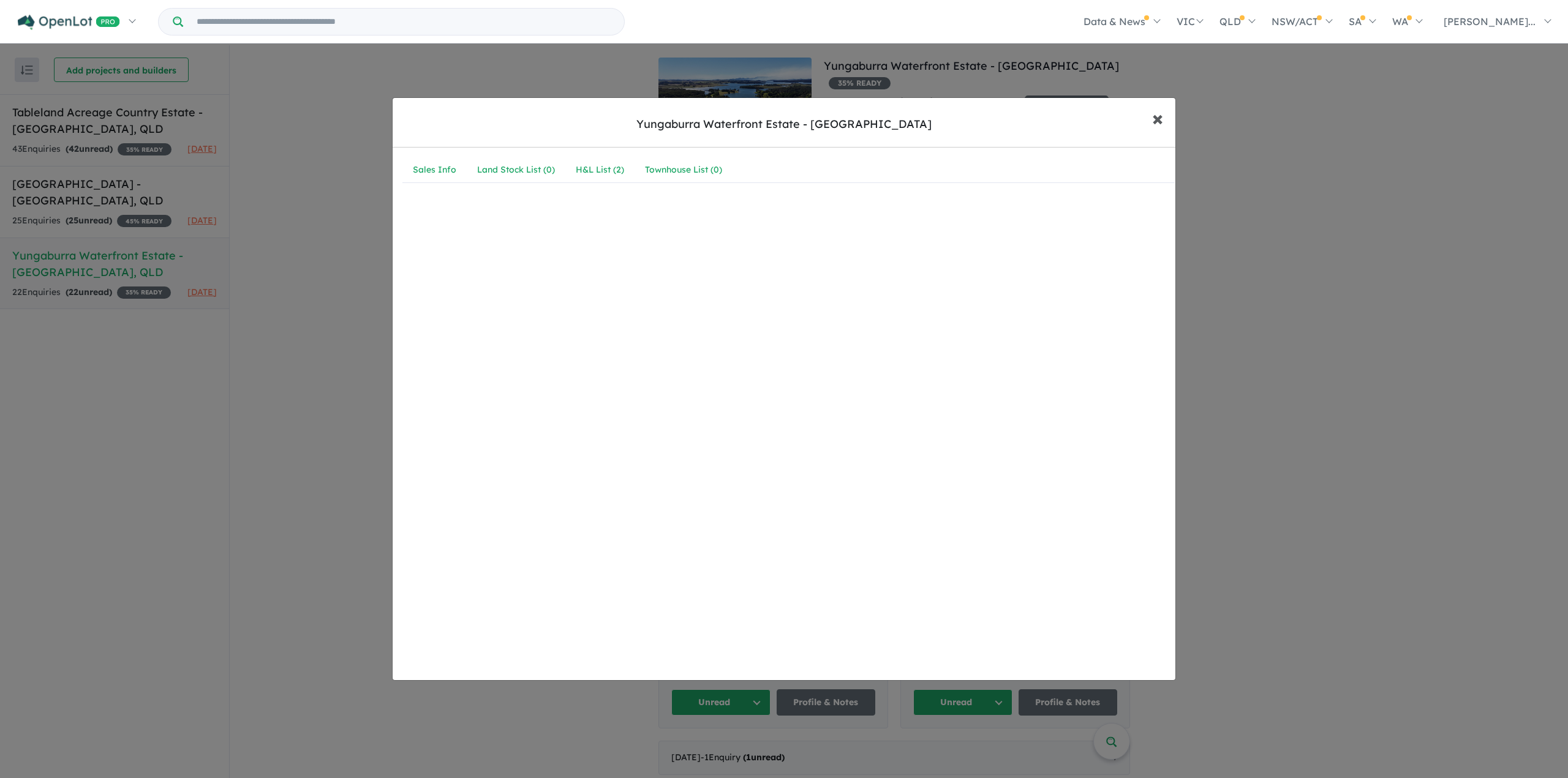
click at [1157, 114] on span "×" at bounding box center [1158, 118] width 11 height 26
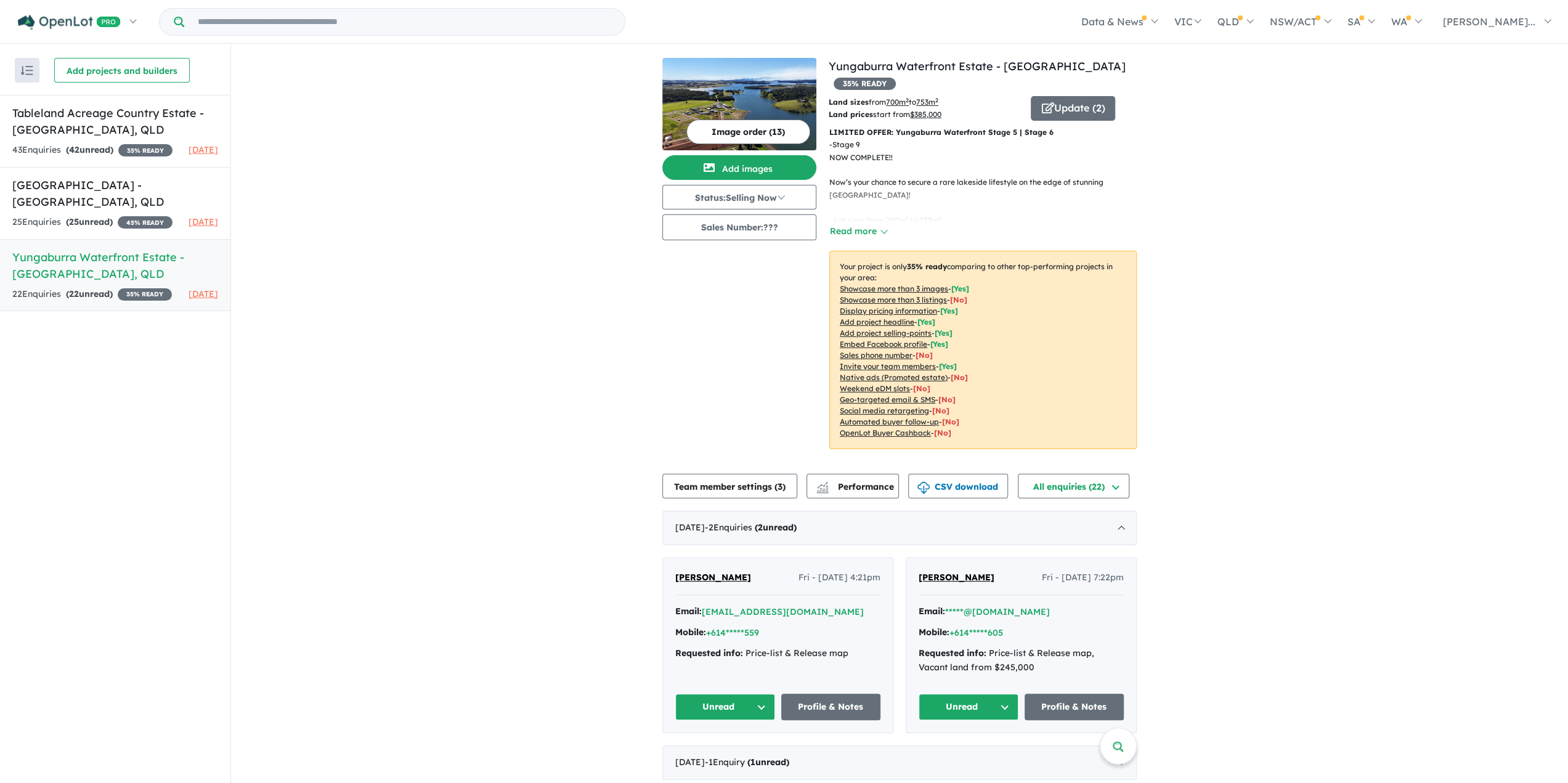
click at [749, 135] on button "Image order ( 13 )" at bounding box center [748, 132] width 124 height 24
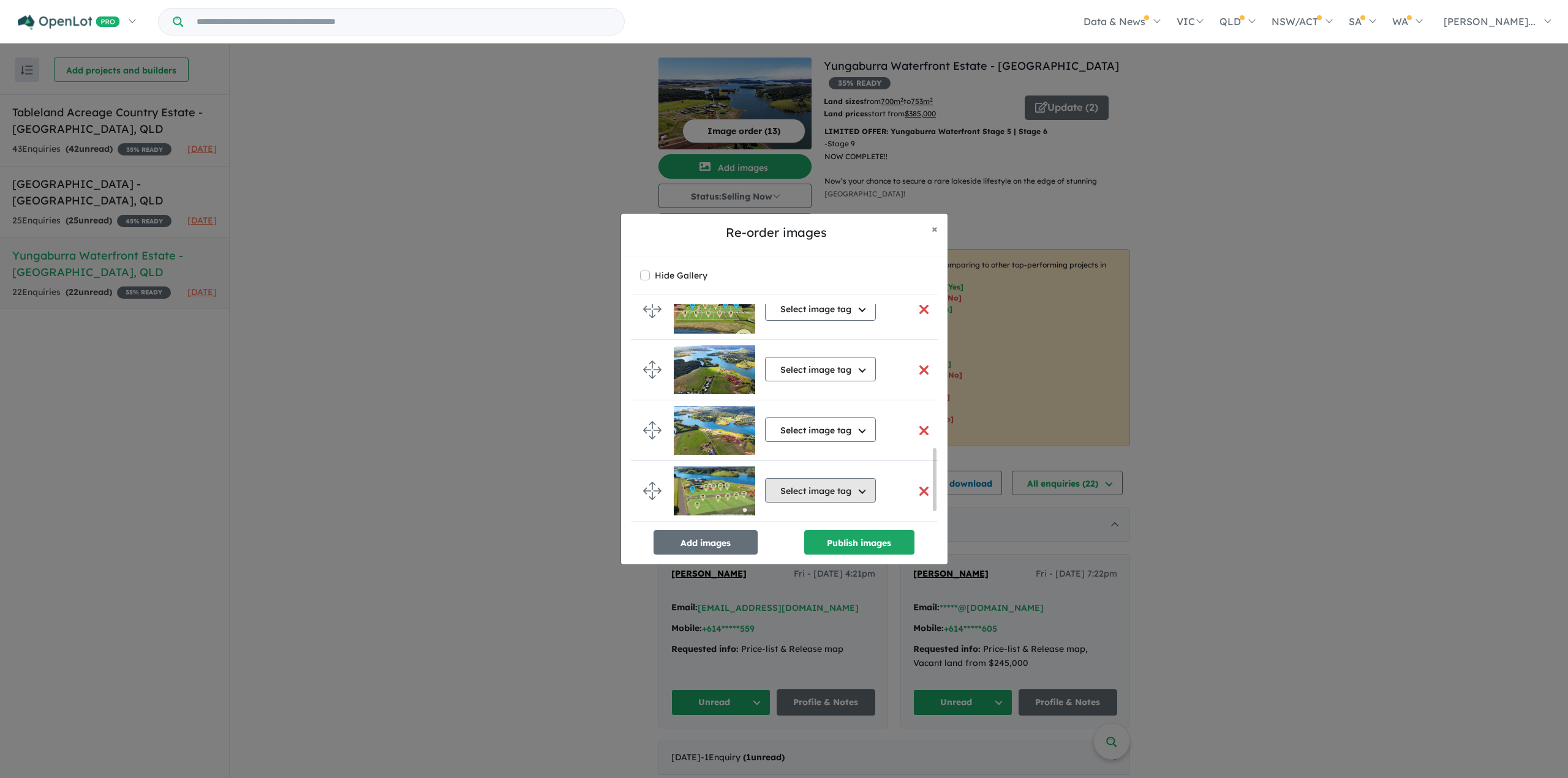
scroll to position [559, 0]
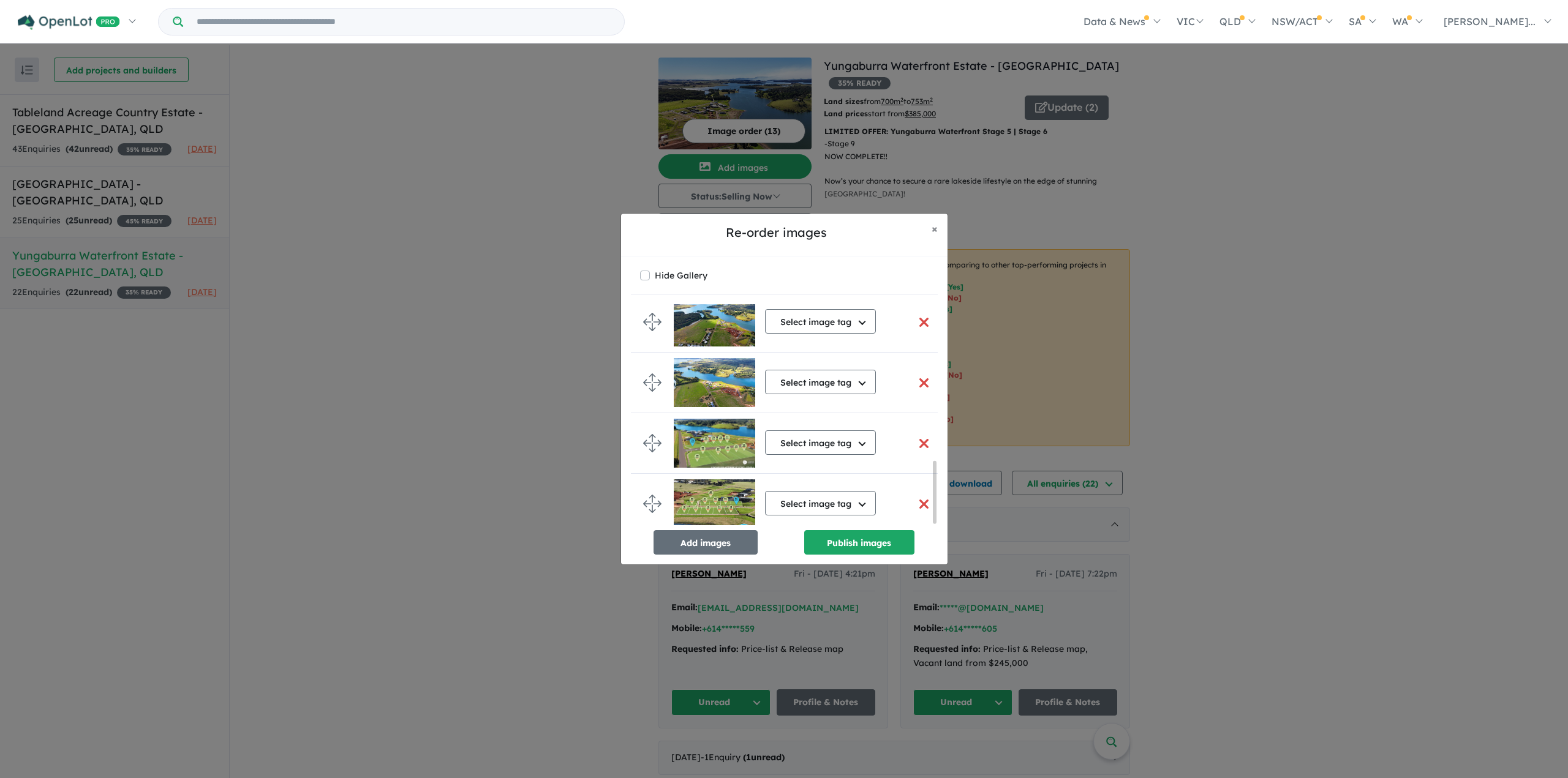
click at [922, 438] on button "button" at bounding box center [924, 443] width 26 height 26
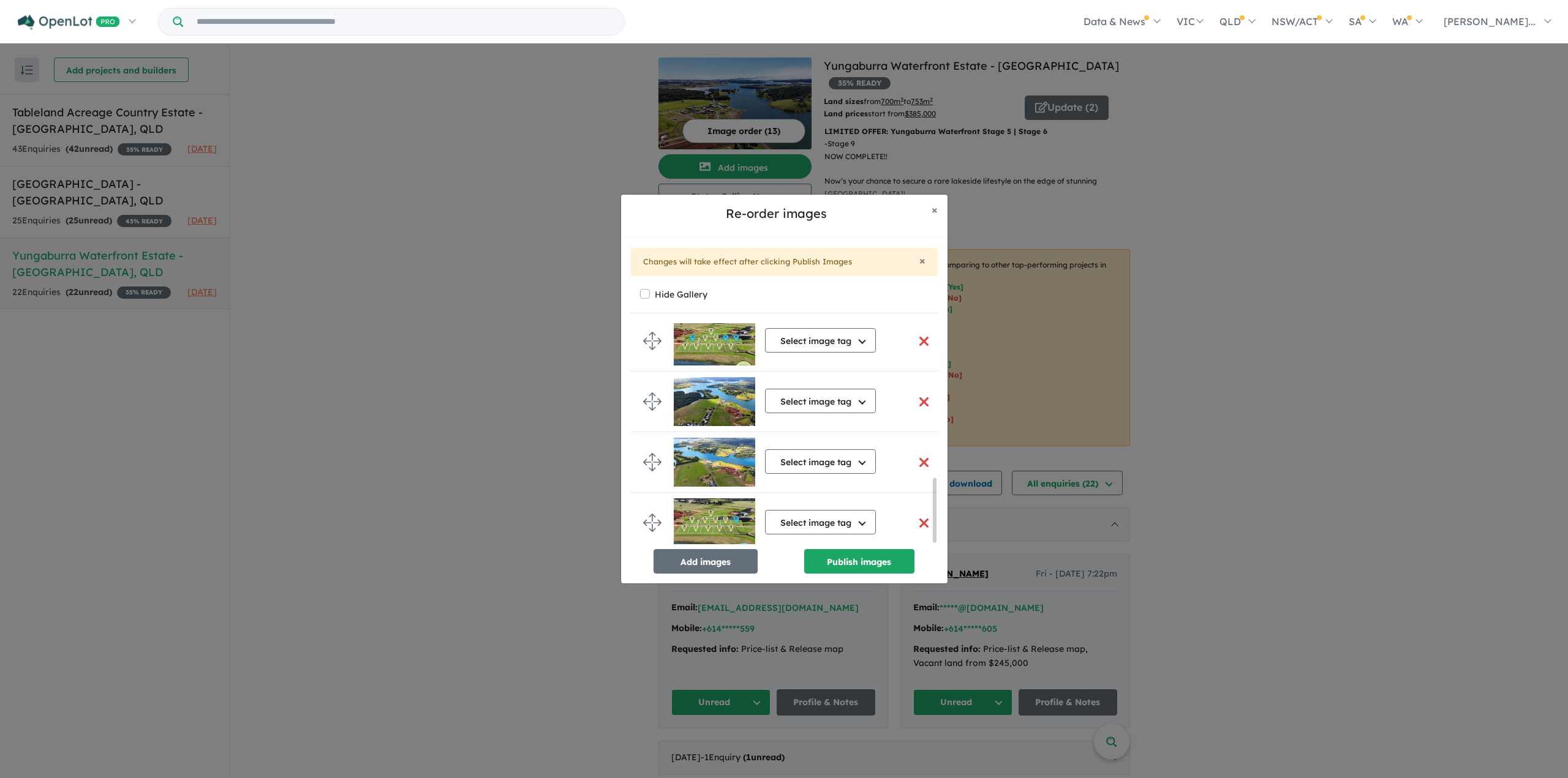
click at [915, 338] on button "button" at bounding box center [924, 341] width 26 height 26
click at [841, 557] on button "Publish images" at bounding box center [859, 561] width 110 height 24
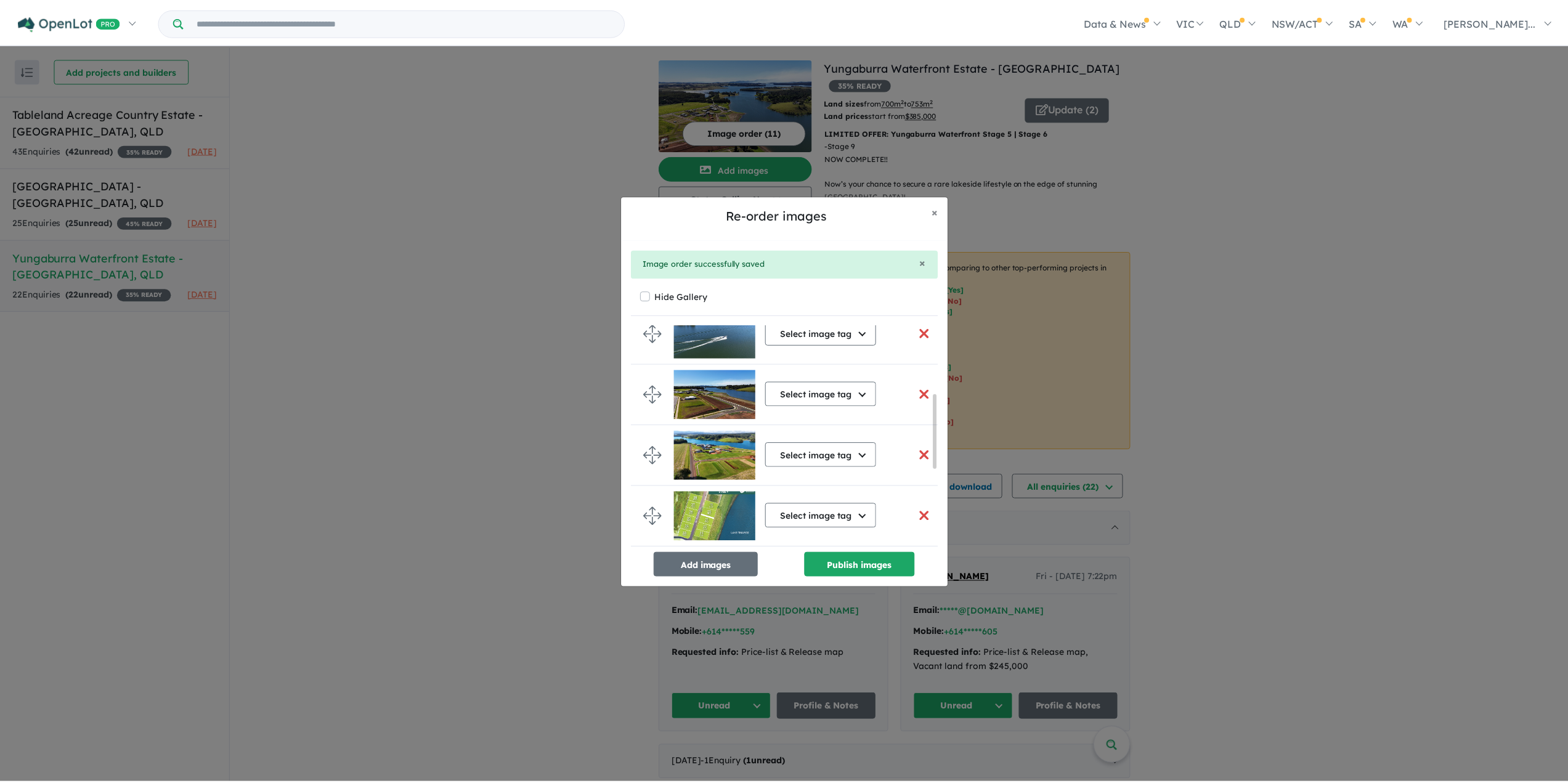
scroll to position [308, 0]
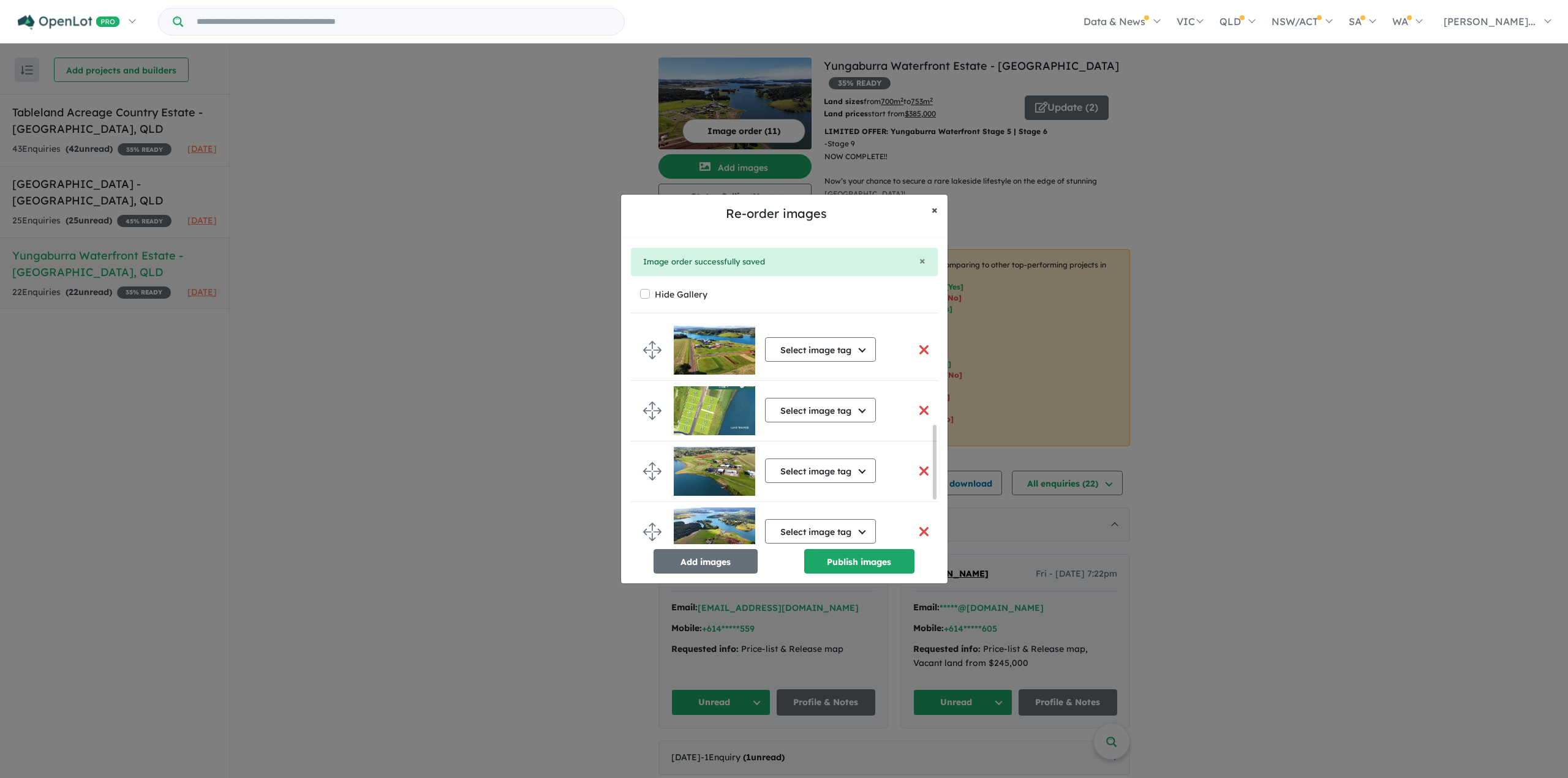
click at [932, 210] on span "×" at bounding box center [934, 210] width 6 height 14
